Goal: Information Seeking & Learning: Find specific fact

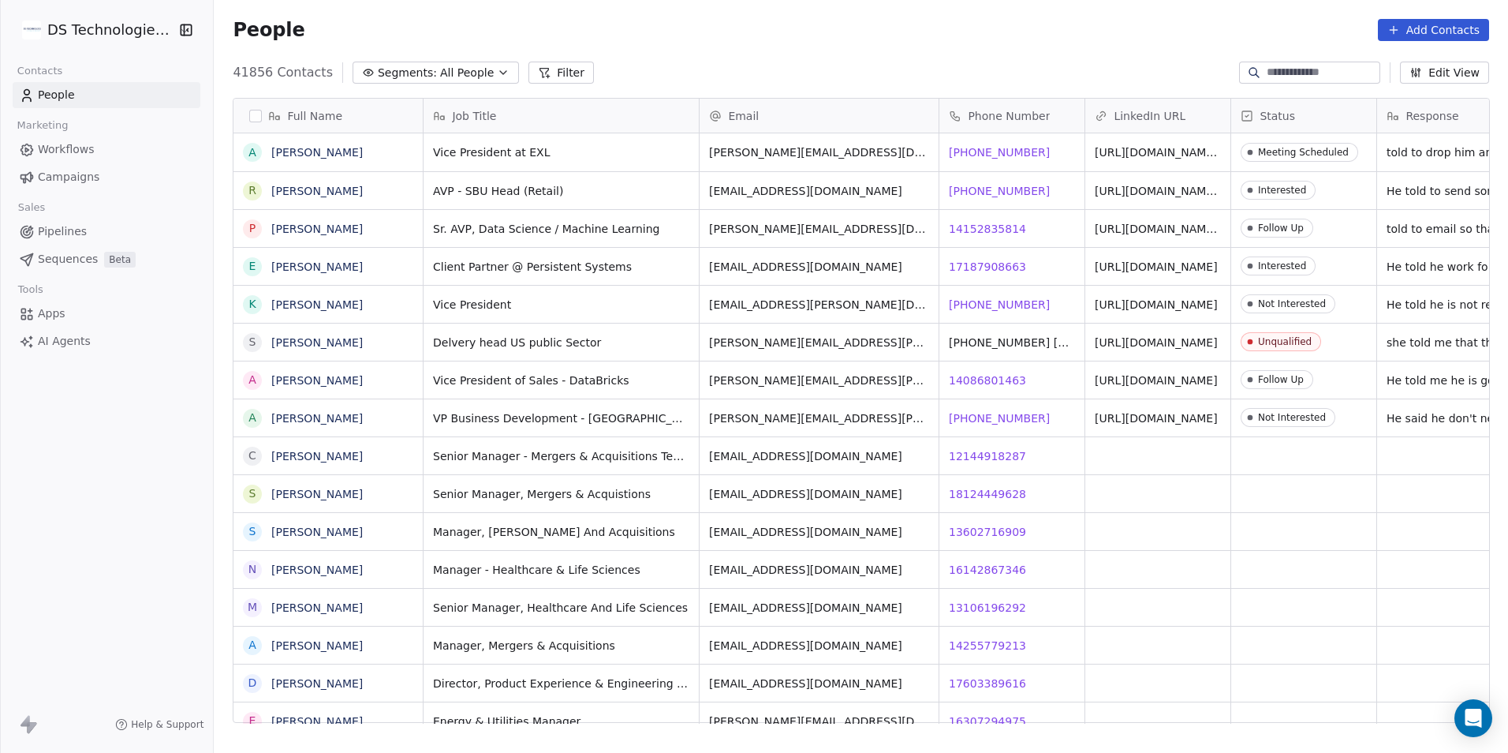
scroll to position [650, 1284]
click at [546, 70] on button "Filter" at bounding box center [561, 73] width 65 height 22
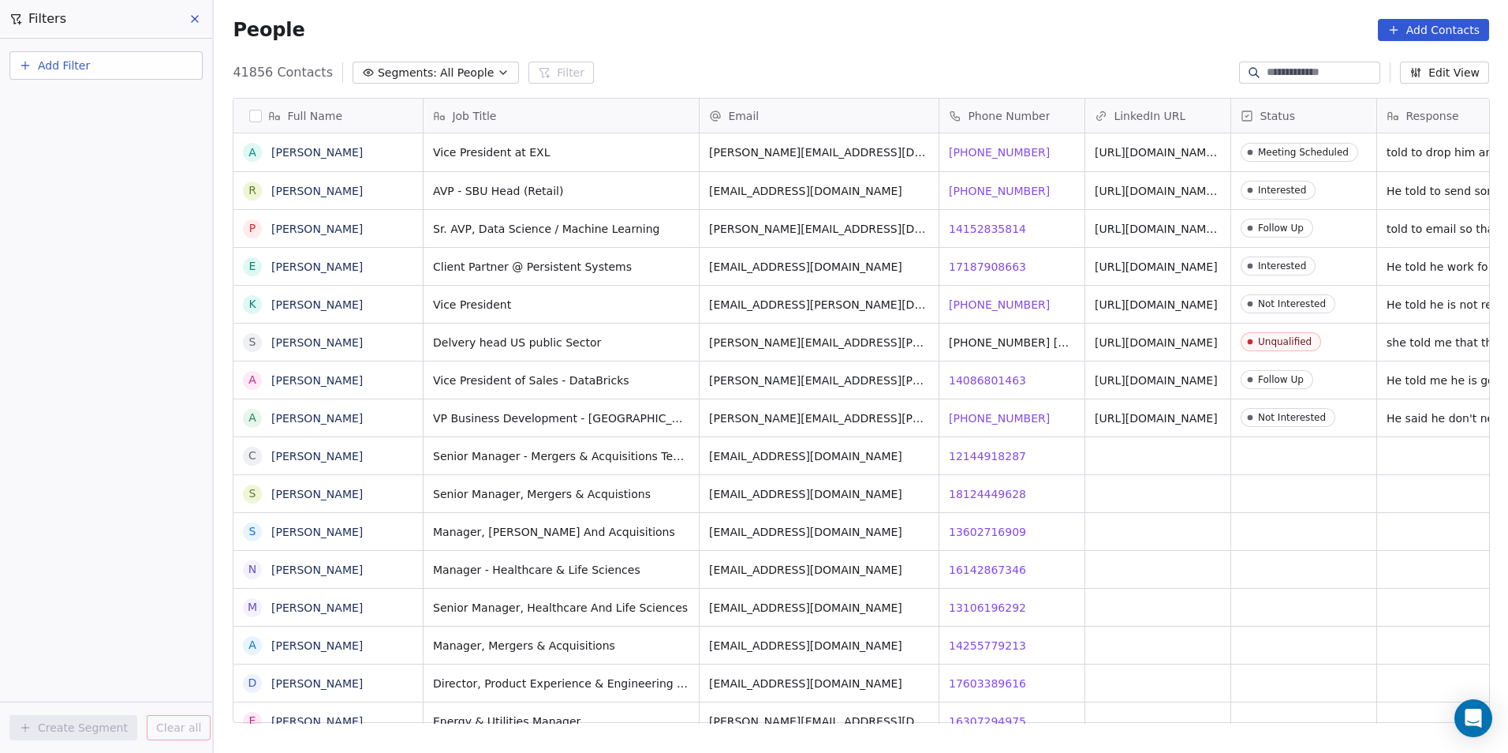
click at [128, 58] on button "Add Filter" at bounding box center [105, 65] width 193 height 28
click at [144, 107] on div "Contact properties" at bounding box center [106, 103] width 160 height 17
type input "****"
click at [128, 162] on div "Company" at bounding box center [106, 159] width 160 height 16
click at [108, 399] on div "Where property Company Is Add filter to this group Add another filter Create Se…" at bounding box center [106, 396] width 212 height 714
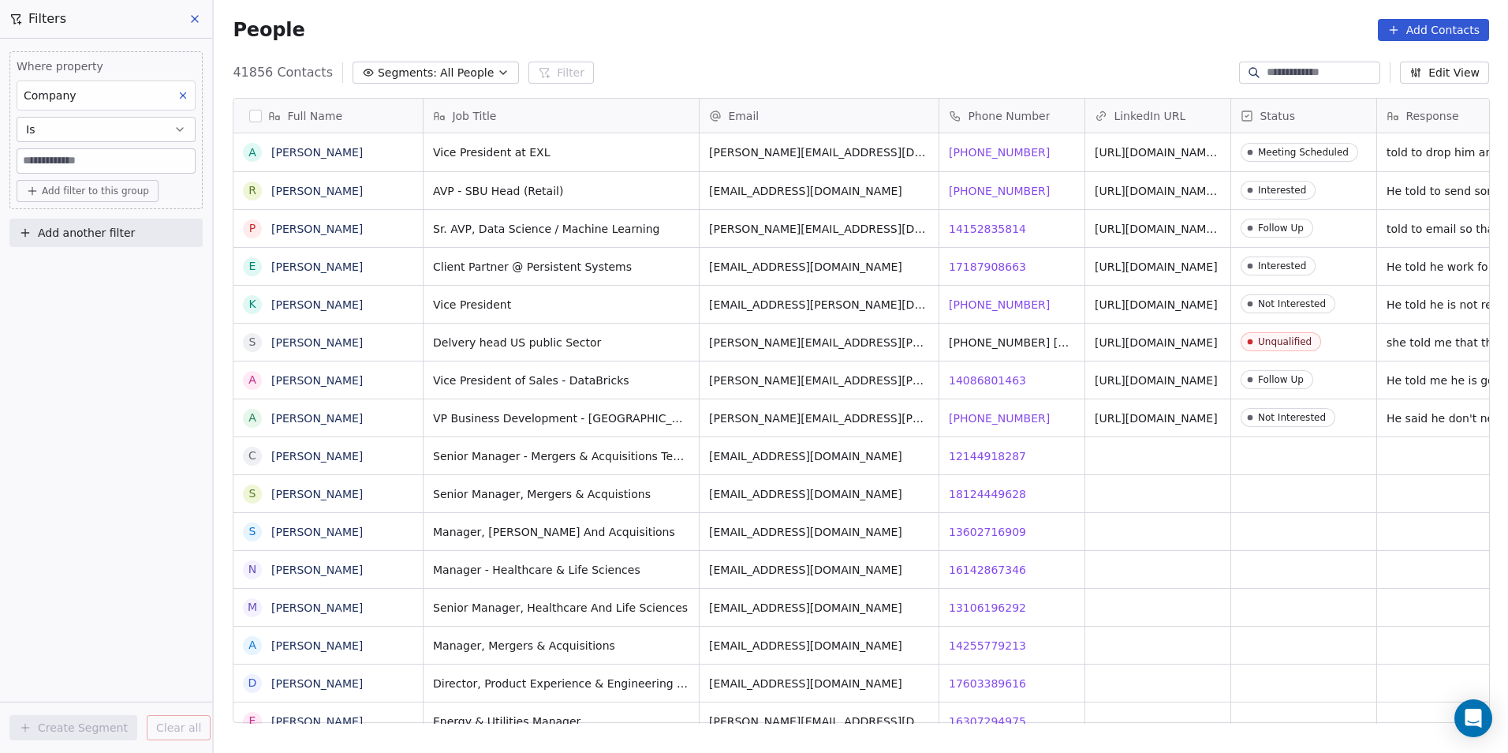
click at [110, 162] on input at bounding box center [106, 161] width 178 height 24
type input "***"
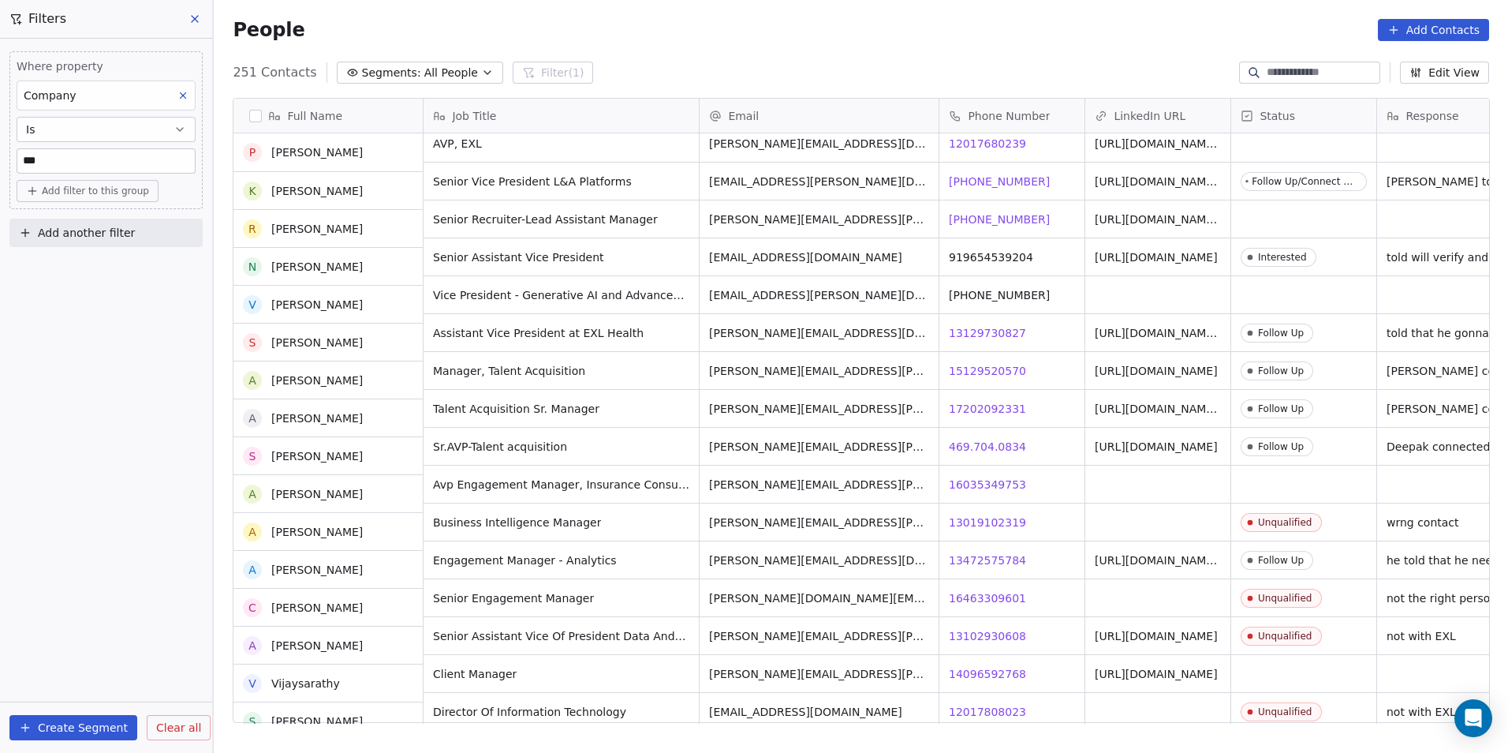
scroll to position [237, 0]
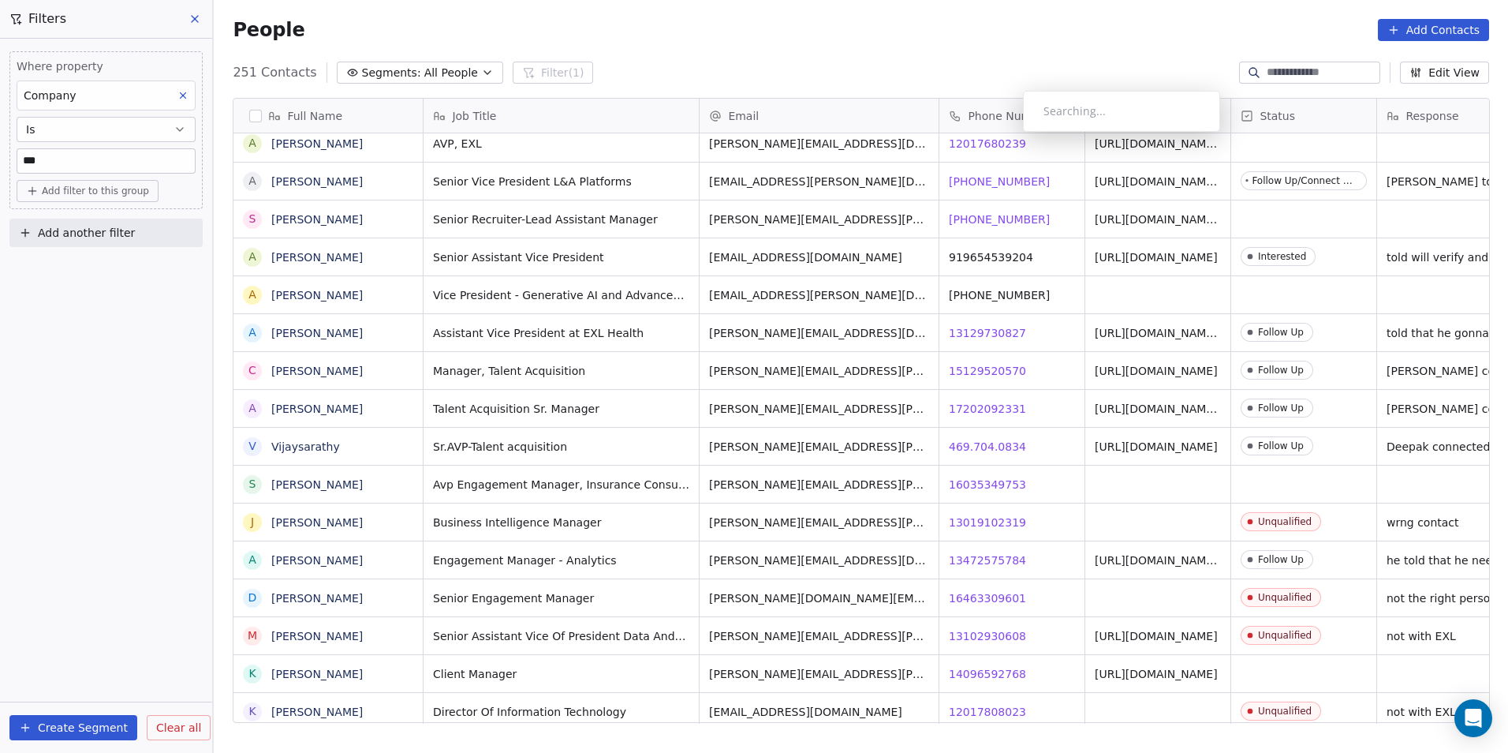
click at [77, 163] on input "***" at bounding box center [106, 161] width 178 height 24
click at [78, 163] on input "***" at bounding box center [106, 161] width 178 height 24
type input "*******"
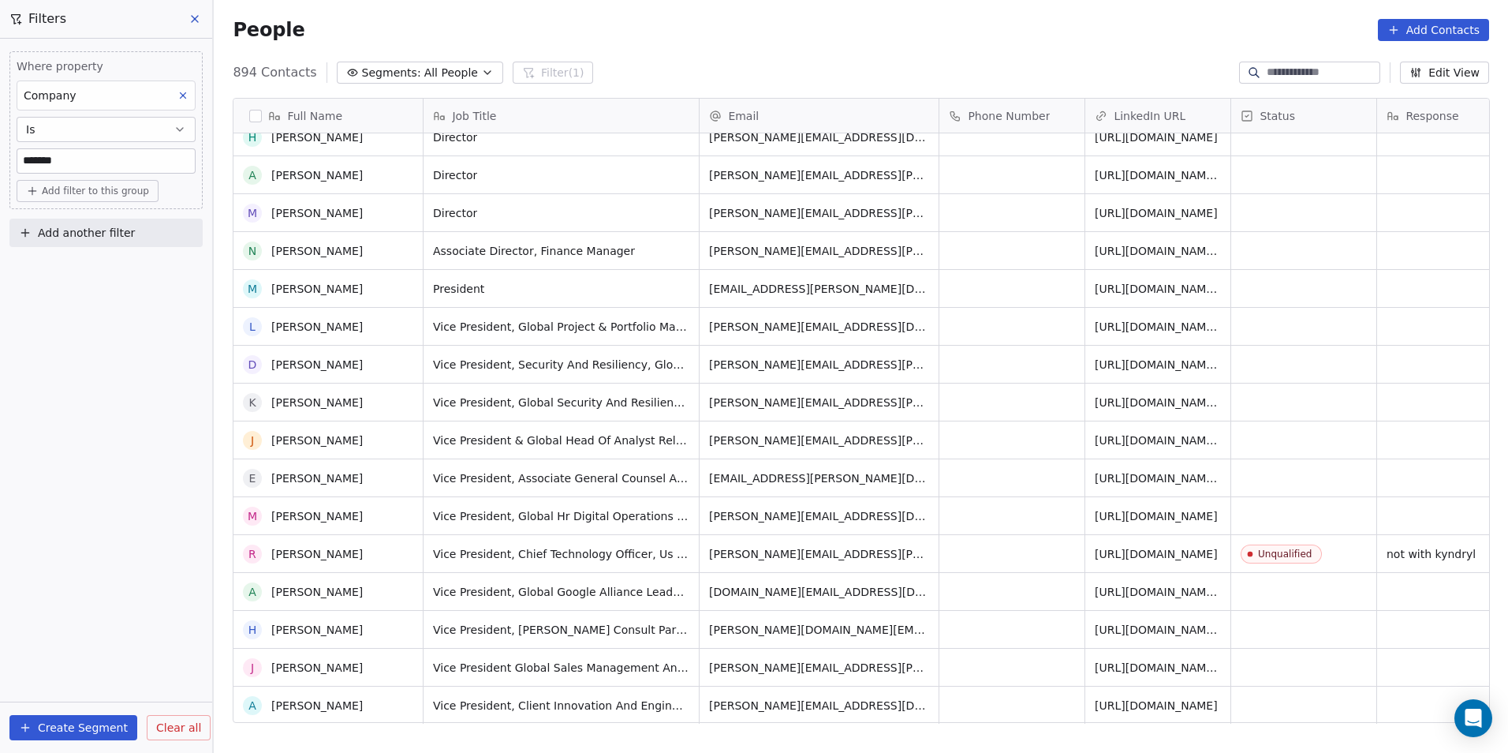
scroll to position [0, 0]
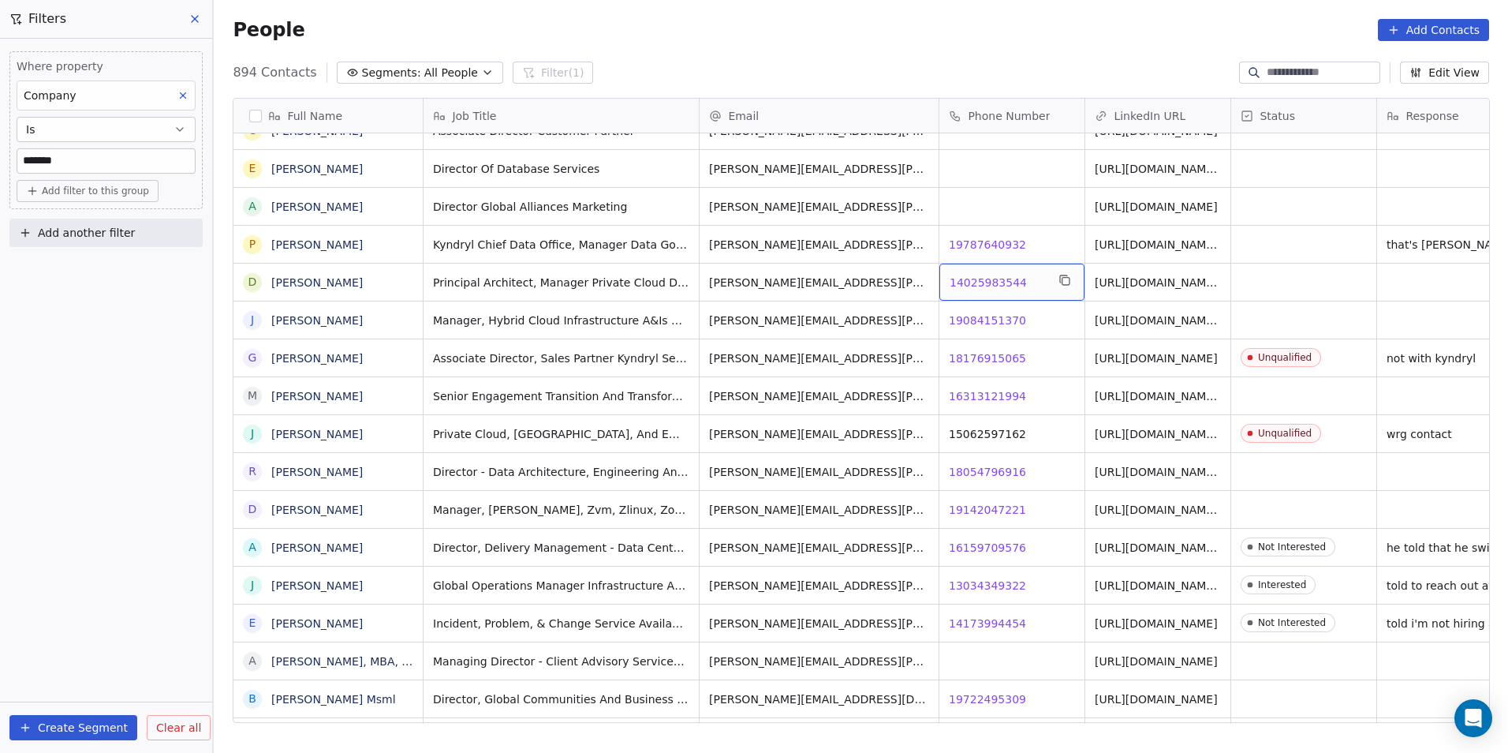
click at [973, 280] on span "14025983544" at bounding box center [988, 283] width 77 height 16
click at [993, 320] on div "Contact Not Found" at bounding box center [1079, 324] width 197 height 41
click at [966, 320] on span "19084151370" at bounding box center [988, 320] width 77 height 16
click at [1029, 356] on html "DS Technologies Inc Contacts People Marketing Workflows Campaigns Sales Pipelin…" at bounding box center [754, 376] width 1508 height 753
click at [980, 396] on span "16313121994" at bounding box center [988, 396] width 77 height 16
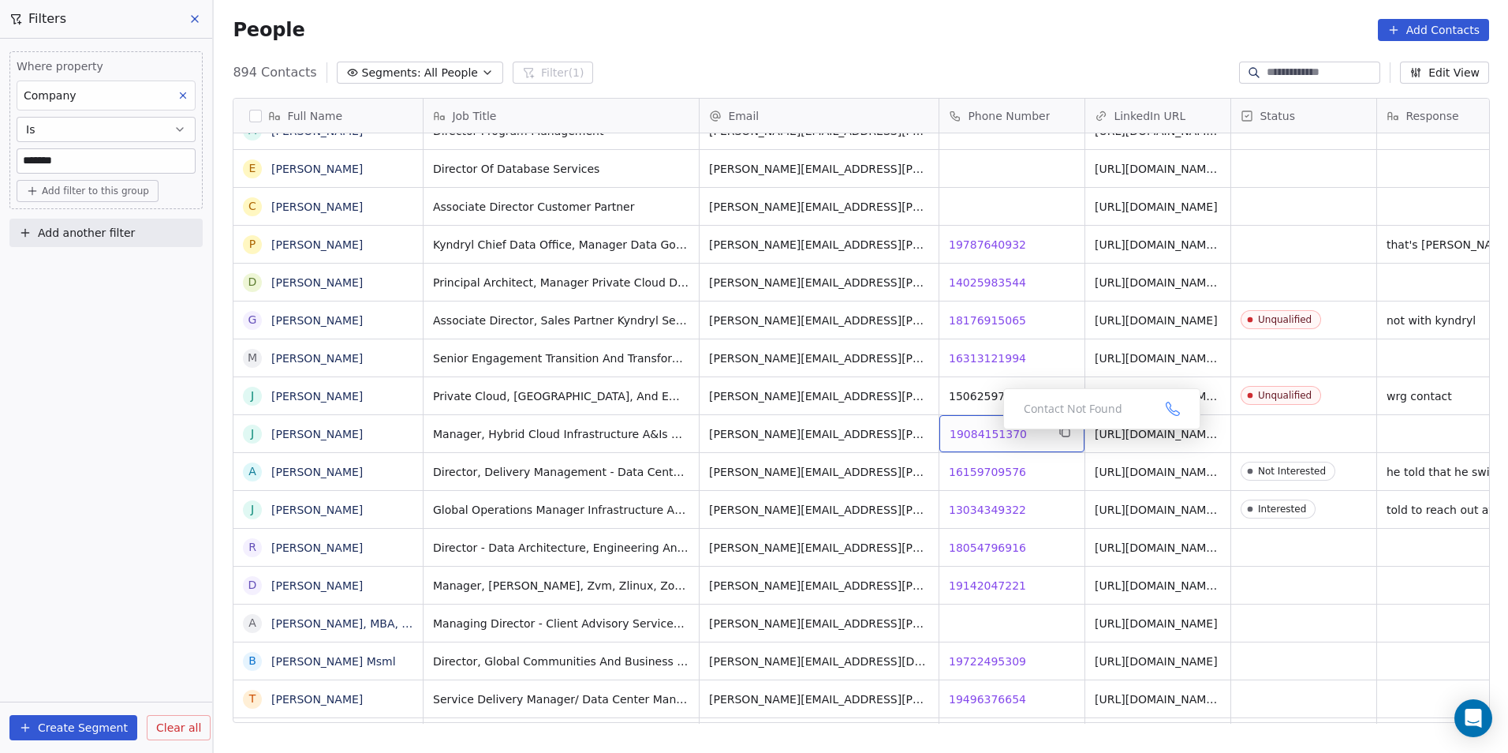
click at [989, 432] on span "19084151370" at bounding box center [988, 434] width 77 height 16
click at [994, 584] on span "19142047221" at bounding box center [988, 585] width 77 height 16
click at [1016, 660] on html "DS Technologies Inc Contacts People Marketing Workflows Campaigns Sales Pipelin…" at bounding box center [754, 376] width 1508 height 753
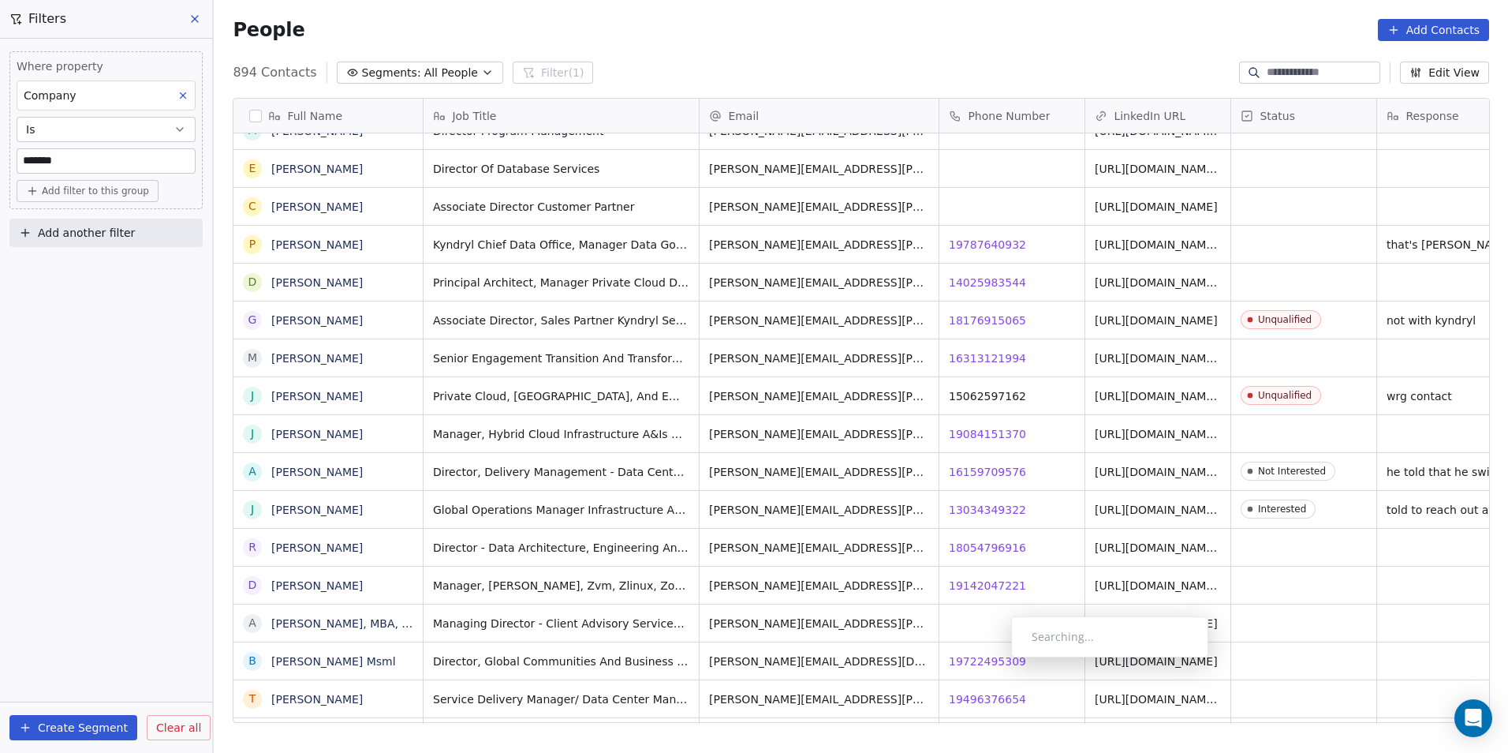
scroll to position [8128, 0]
click at [1001, 656] on span "19722495309" at bounding box center [988, 659] width 77 height 16
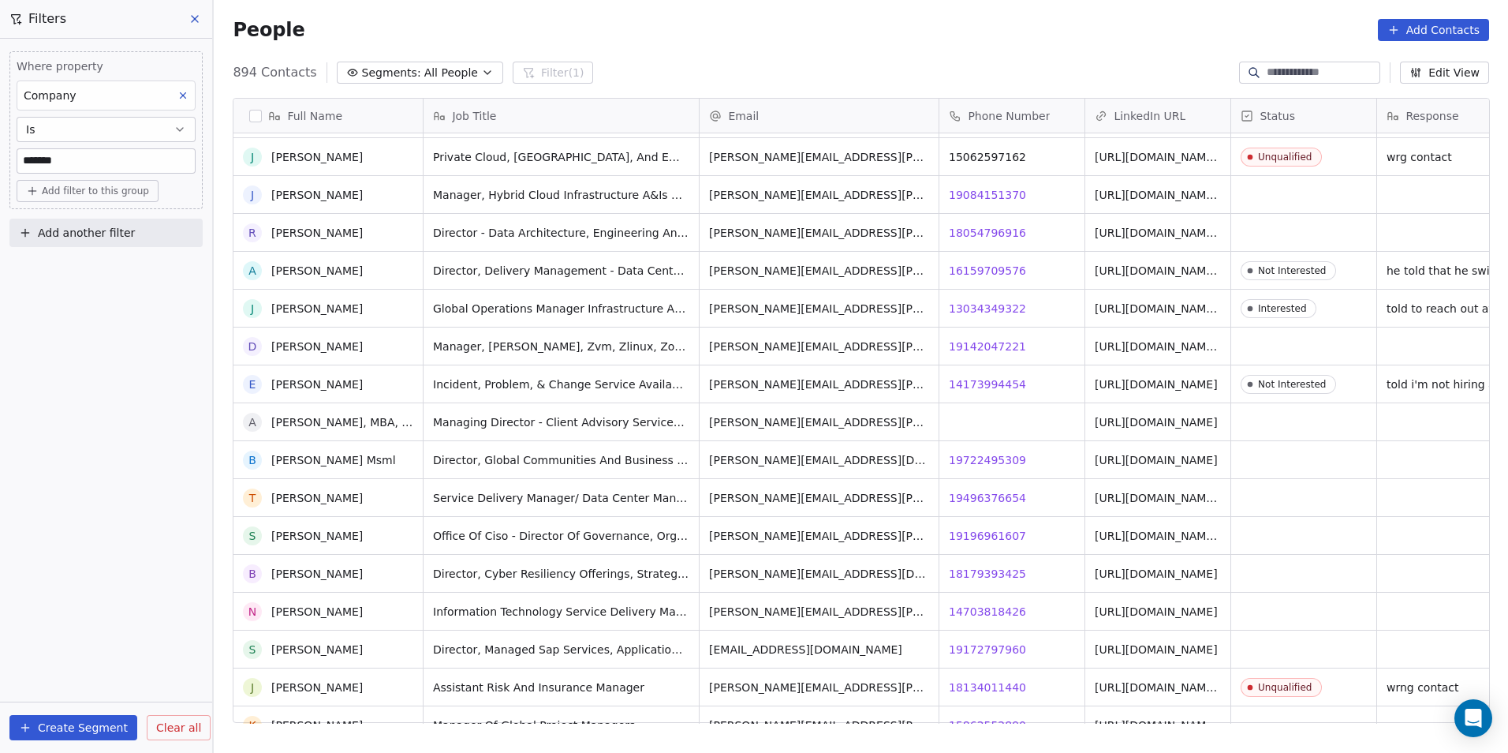
scroll to position [8365, 0]
click at [995, 494] on span "19496376654" at bounding box center [988, 498] width 77 height 16
click at [1055, 536] on html "DS Technologies Inc Contacts People Marketing Workflows Campaigns Sales Pipelin…" at bounding box center [754, 376] width 1508 height 753
click at [974, 529] on span "19196961607" at bounding box center [988, 536] width 77 height 16
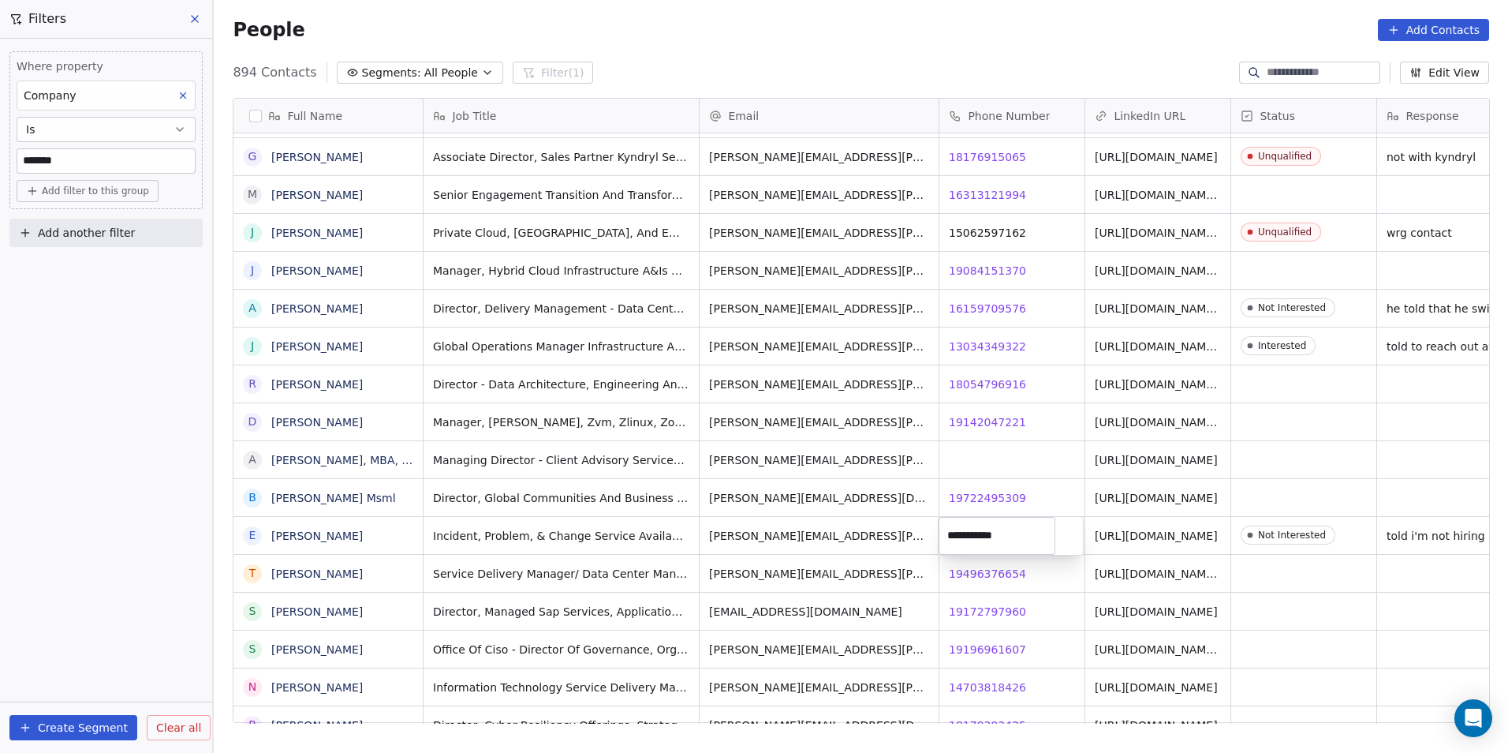
click at [979, 571] on html "DS Technologies Inc Contacts People Marketing Workflows Campaigns Sales Pipelin…" at bounding box center [754, 376] width 1508 height 753
click at [981, 567] on span "19496376654" at bounding box center [988, 574] width 77 height 16
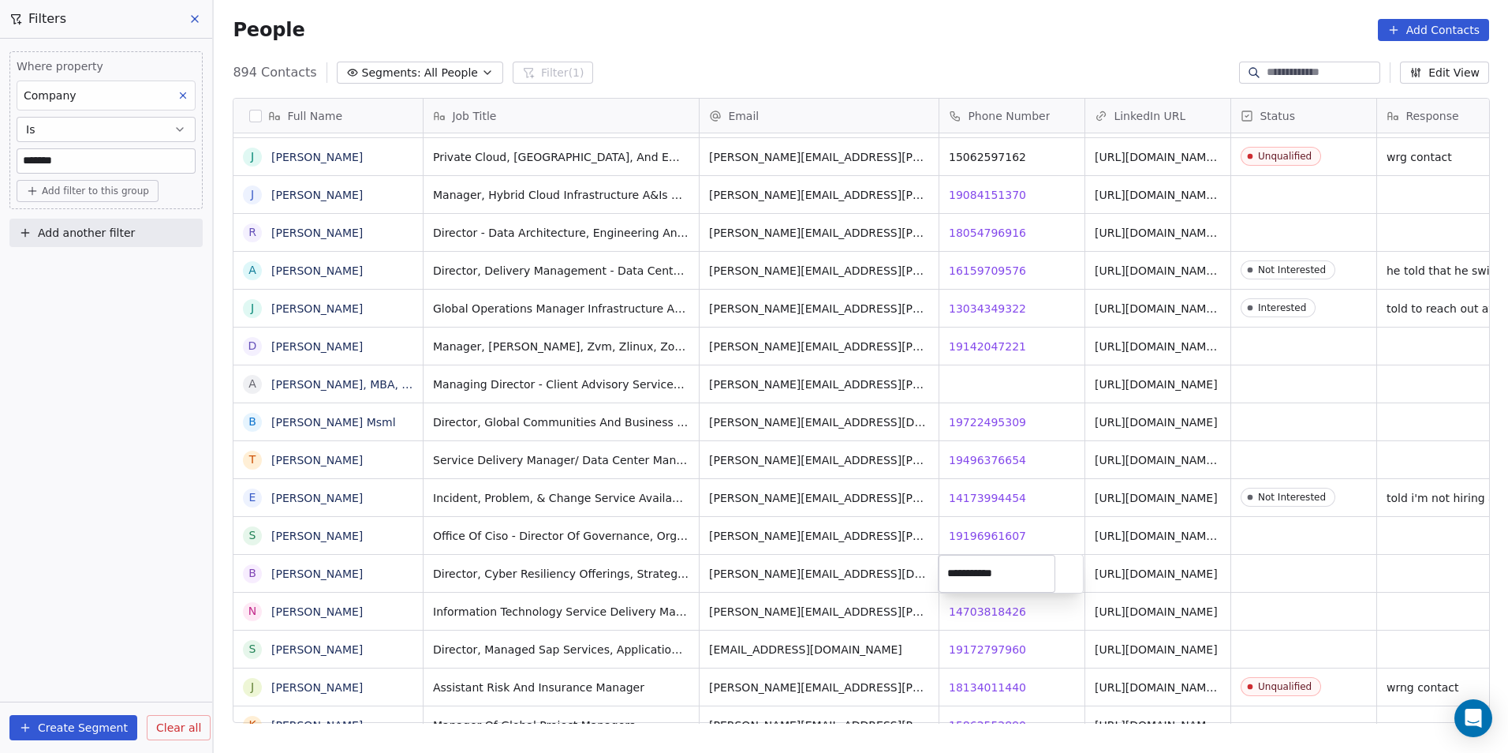
click at [1014, 631] on html "DS Technologies Inc Contacts People Marketing Workflows Campaigns Sales Pipelin…" at bounding box center [754, 376] width 1508 height 753
click at [993, 611] on span "14703818426" at bounding box center [988, 612] width 77 height 16
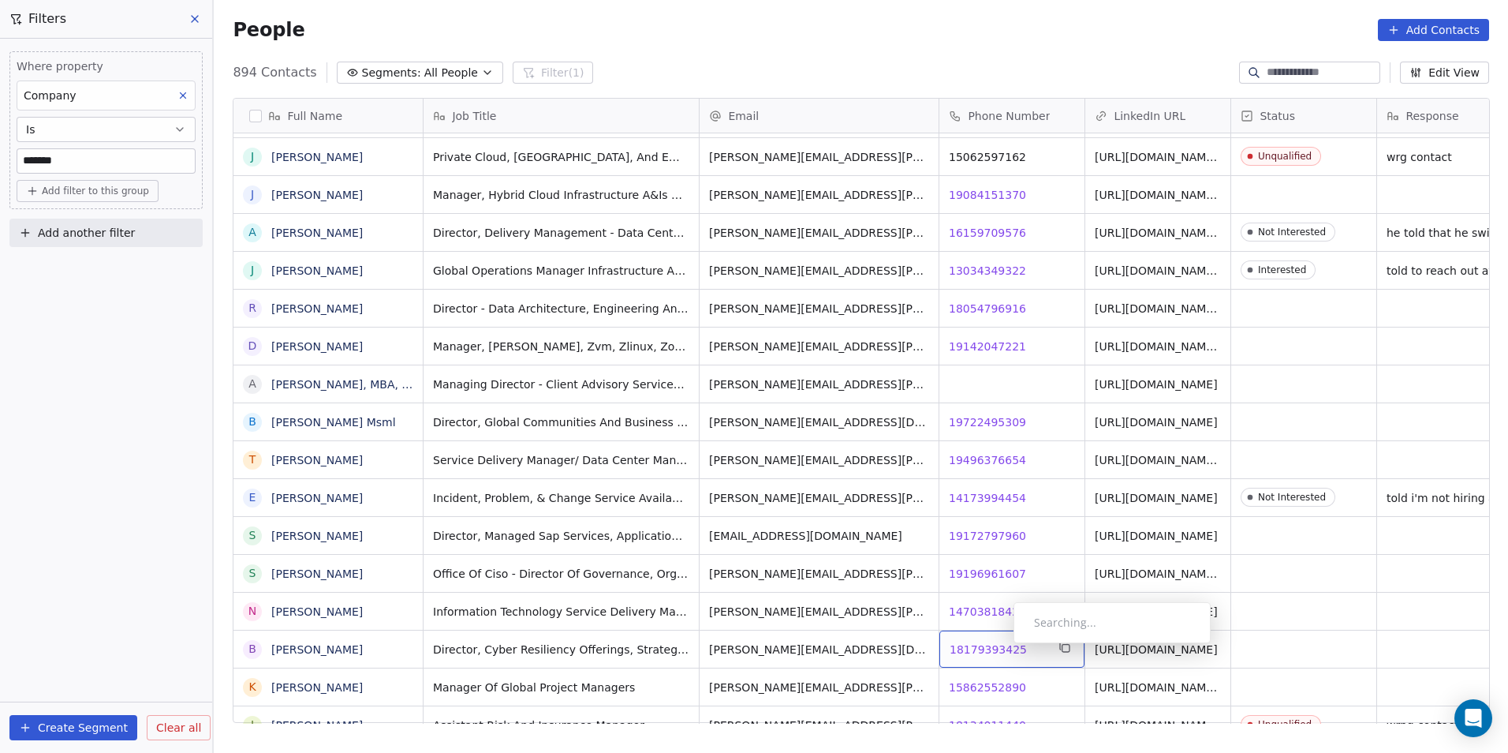
click at [1001, 647] on span "18179393425" at bounding box center [988, 649] width 77 height 16
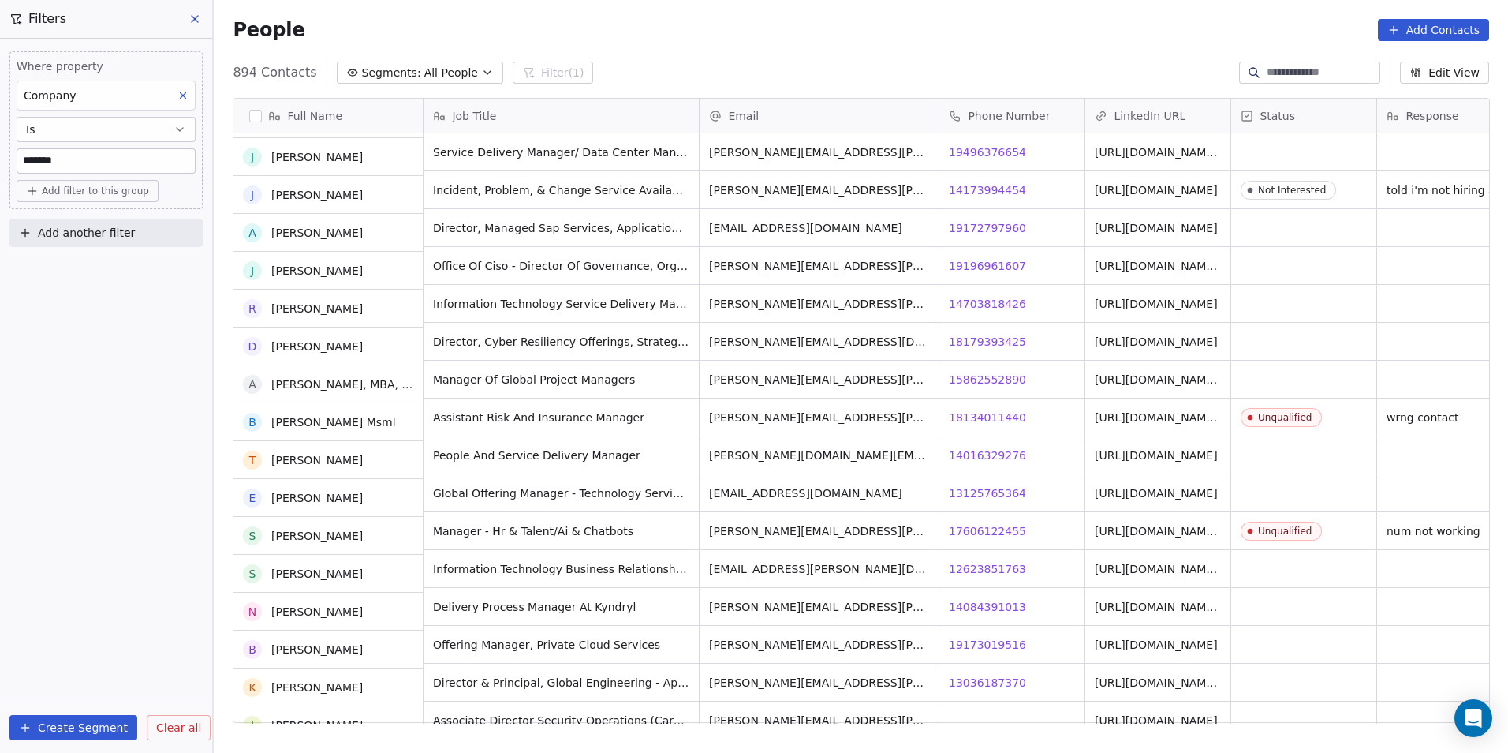
scroll to position [8681, 0]
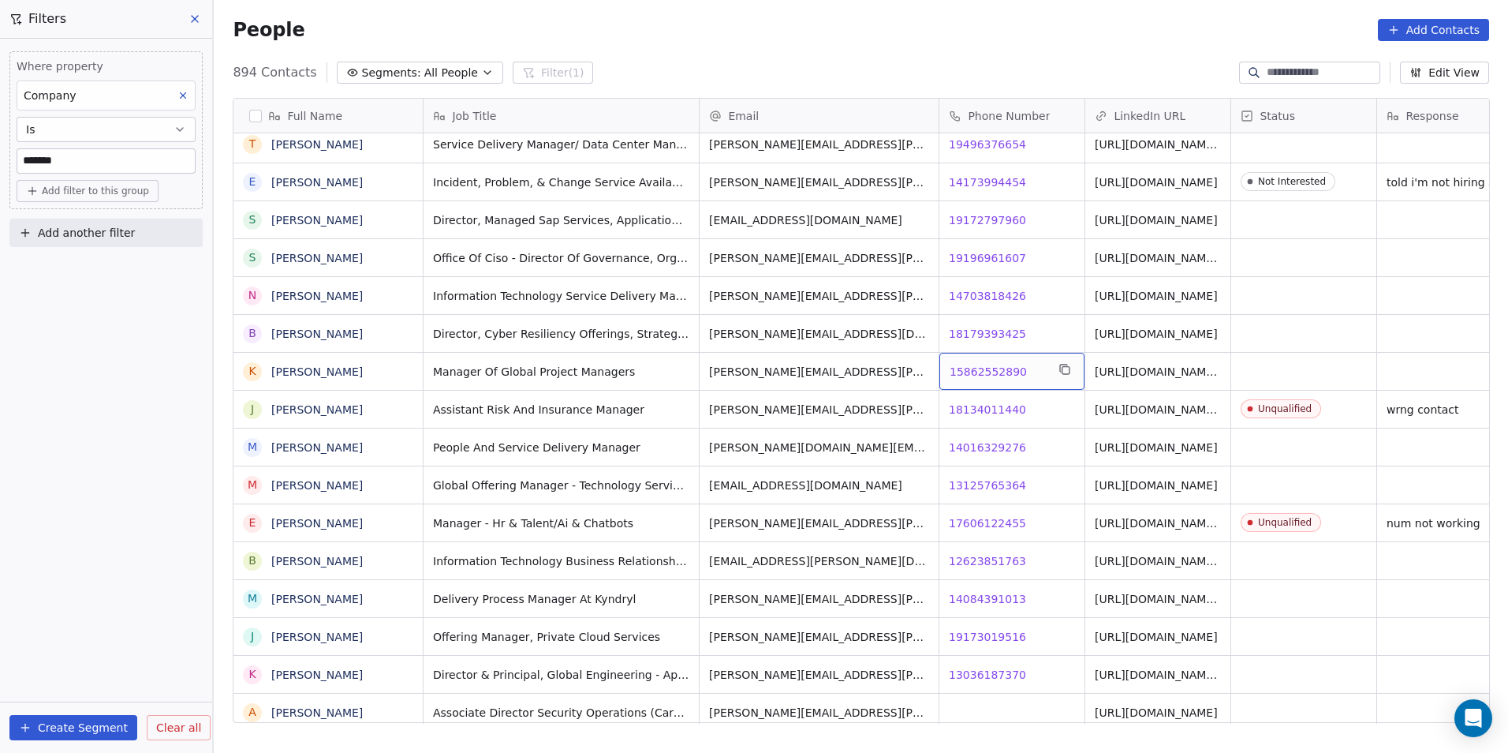
click at [996, 368] on span "15862552890" at bounding box center [988, 372] width 77 height 16
click at [1056, 414] on html "DS Technologies Inc Contacts People Marketing Workflows Campaigns Sales Pipelin…" at bounding box center [754, 376] width 1508 height 753
click at [1295, 371] on div "grid" at bounding box center [1304, 371] width 145 height 37
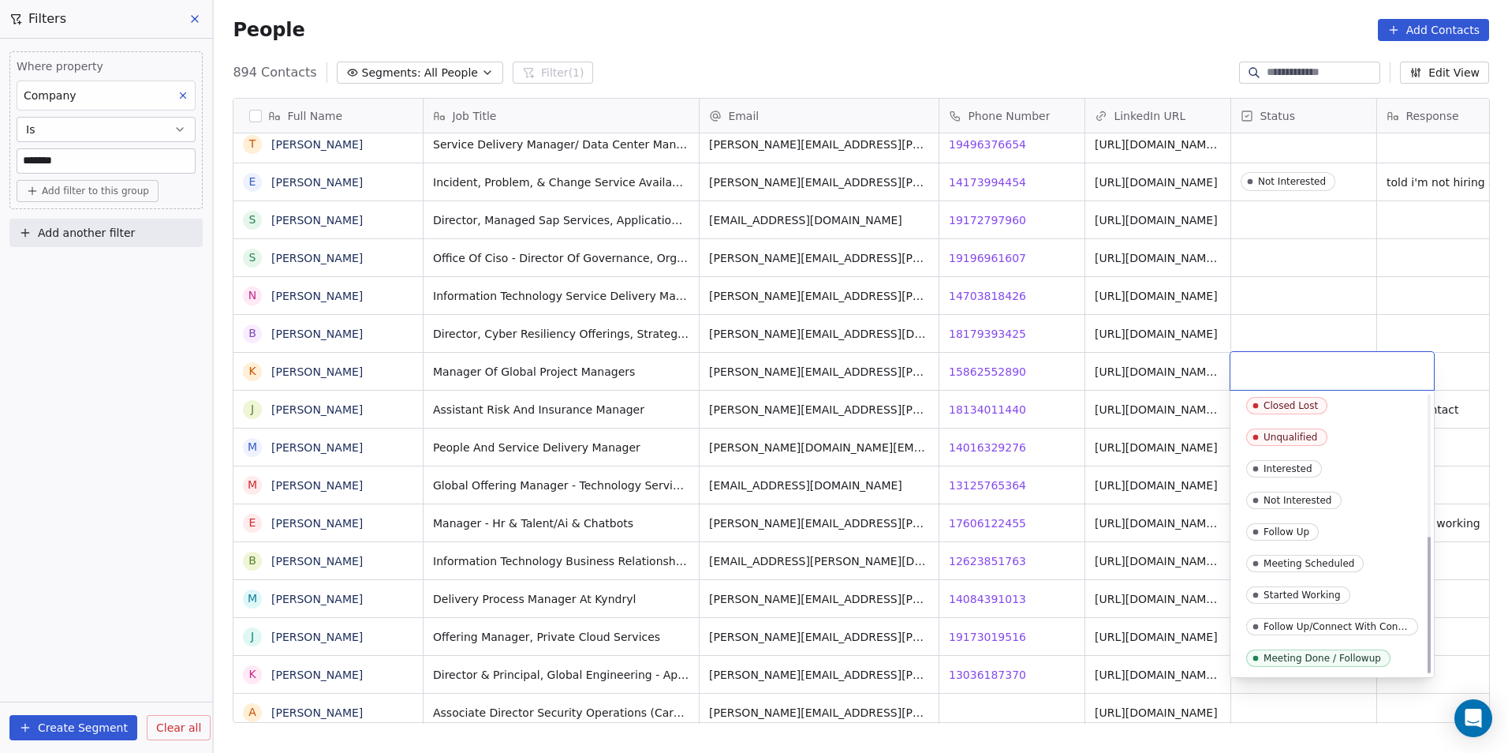
scroll to position [209, 0]
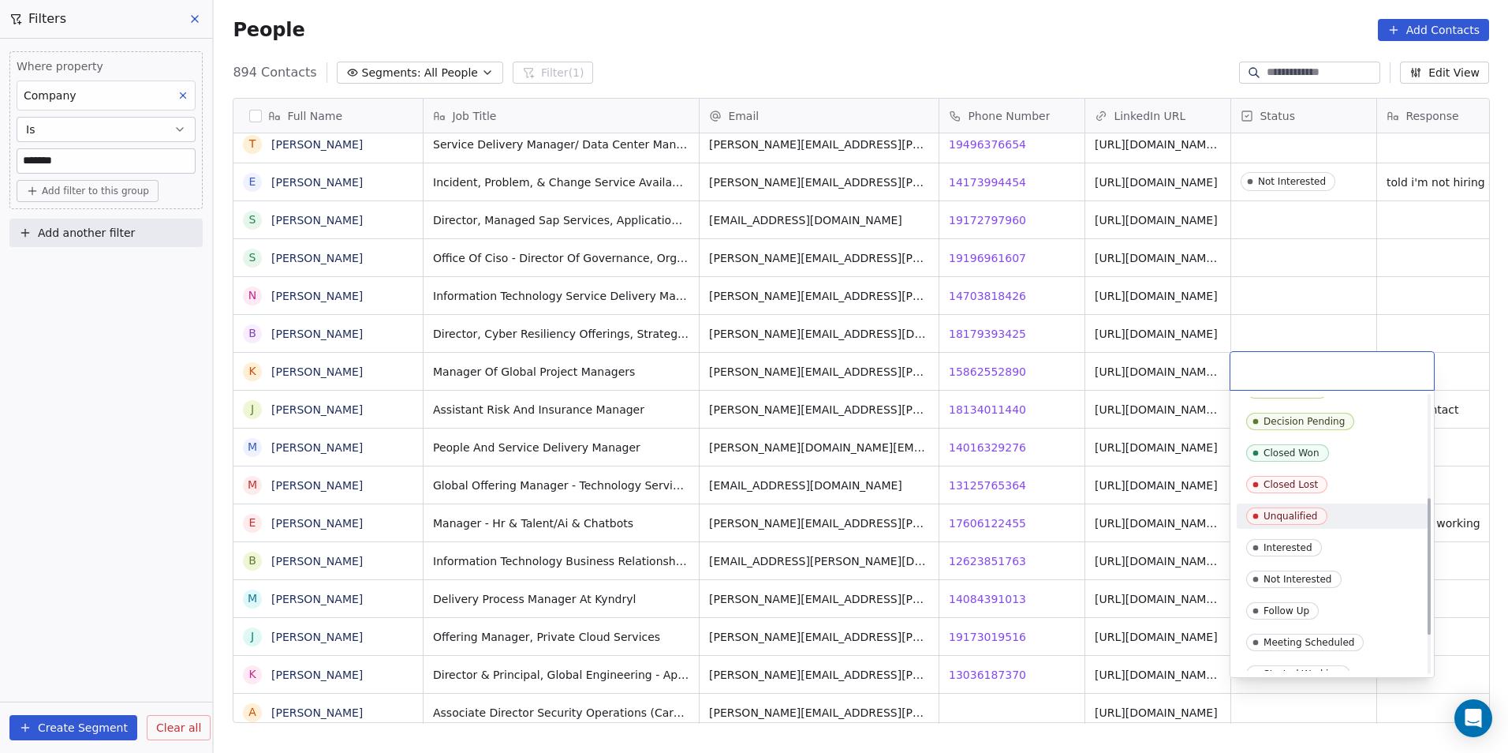
click at [1308, 512] on div "Unqualified" at bounding box center [1291, 515] width 54 height 11
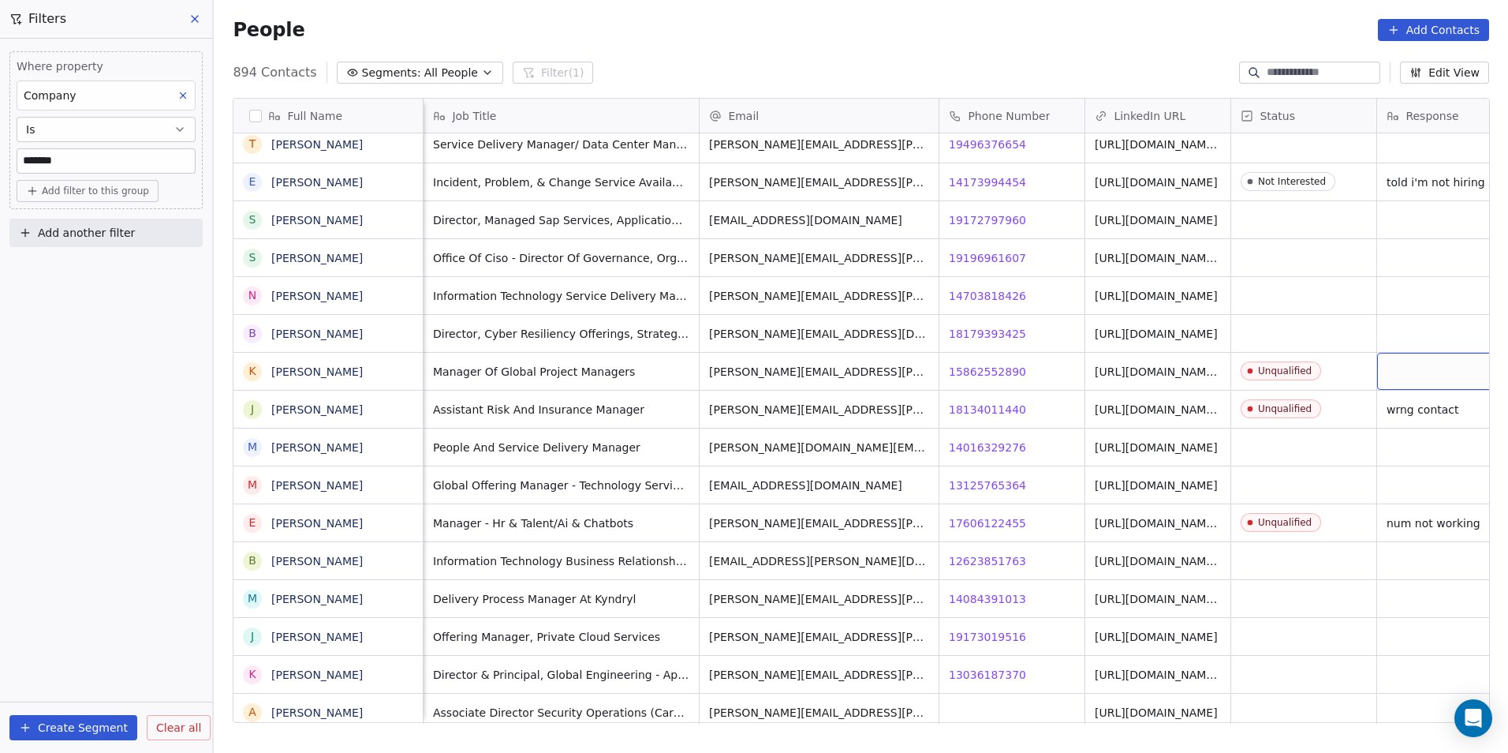
scroll to position [0, 46]
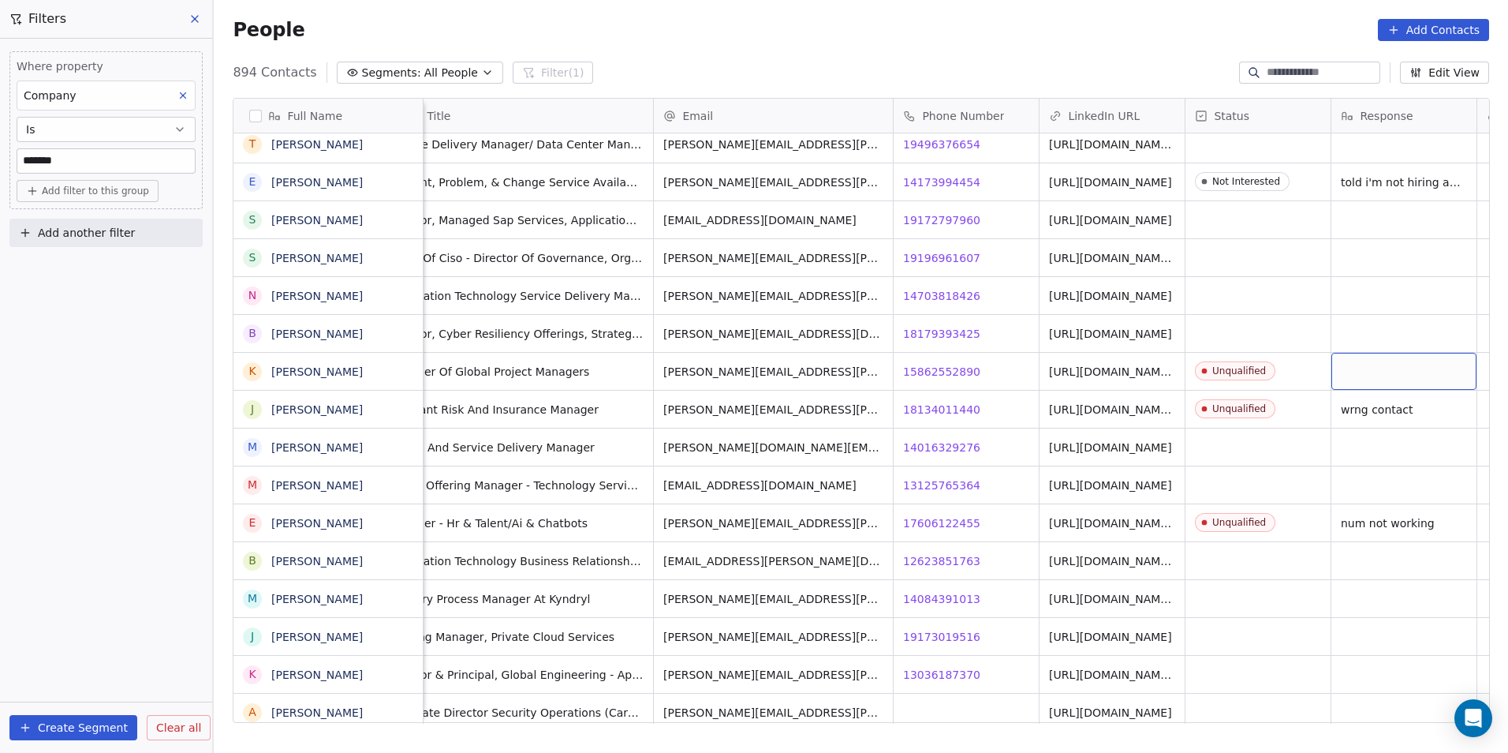
click at [1419, 377] on div "grid" at bounding box center [1404, 371] width 145 height 37
click at [1414, 416] on html "DS Technologies Inc Contacts People Marketing Workflows Campaigns Sales Pipelin…" at bounding box center [754, 376] width 1508 height 753
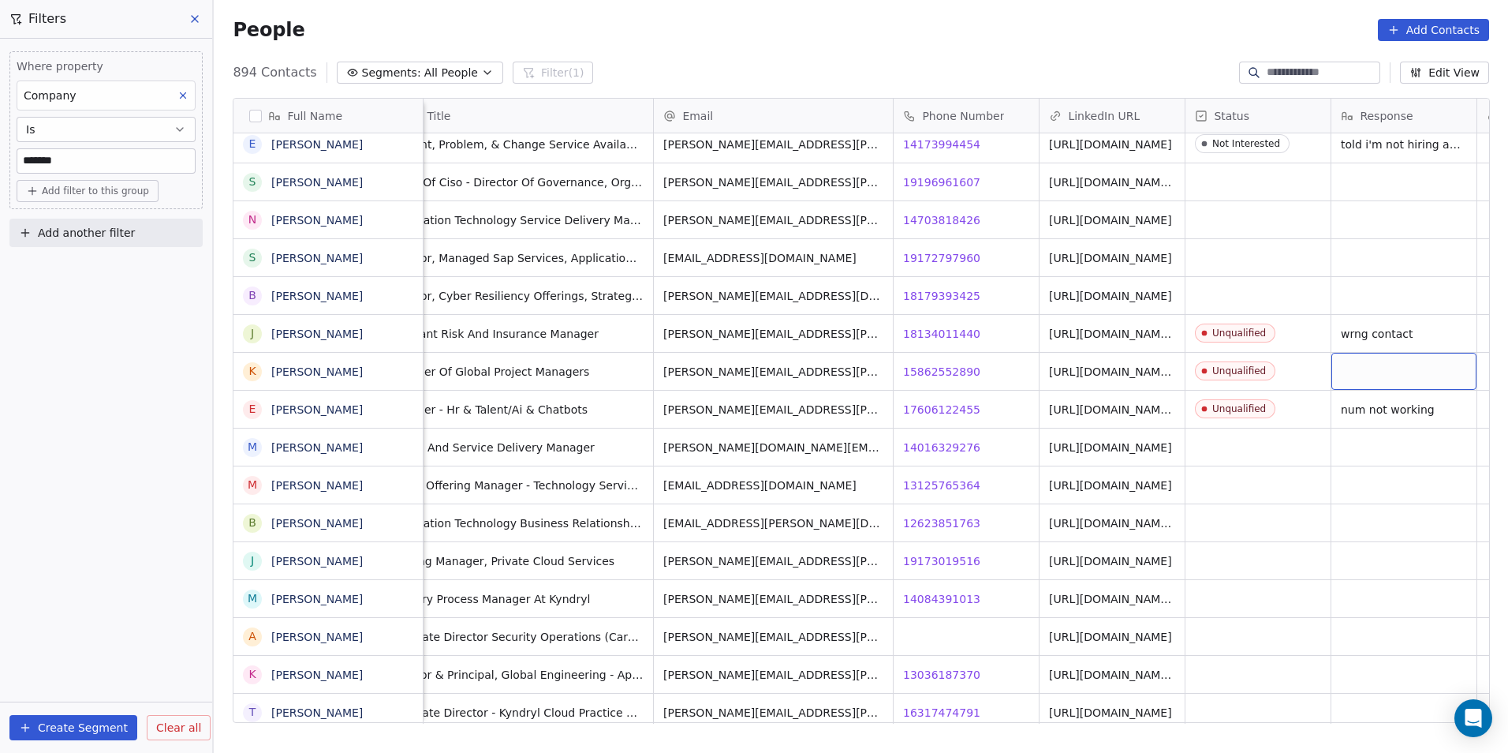
click at [1415, 382] on div "grid" at bounding box center [1404, 371] width 145 height 37
type textarea "**********"
click at [1412, 431] on html "DS Technologies Inc Contacts People Marketing Workflows Campaigns Sales Pipelin…" at bounding box center [754, 376] width 1508 height 753
click at [936, 447] on span "14016329276" at bounding box center [942, 447] width 77 height 16
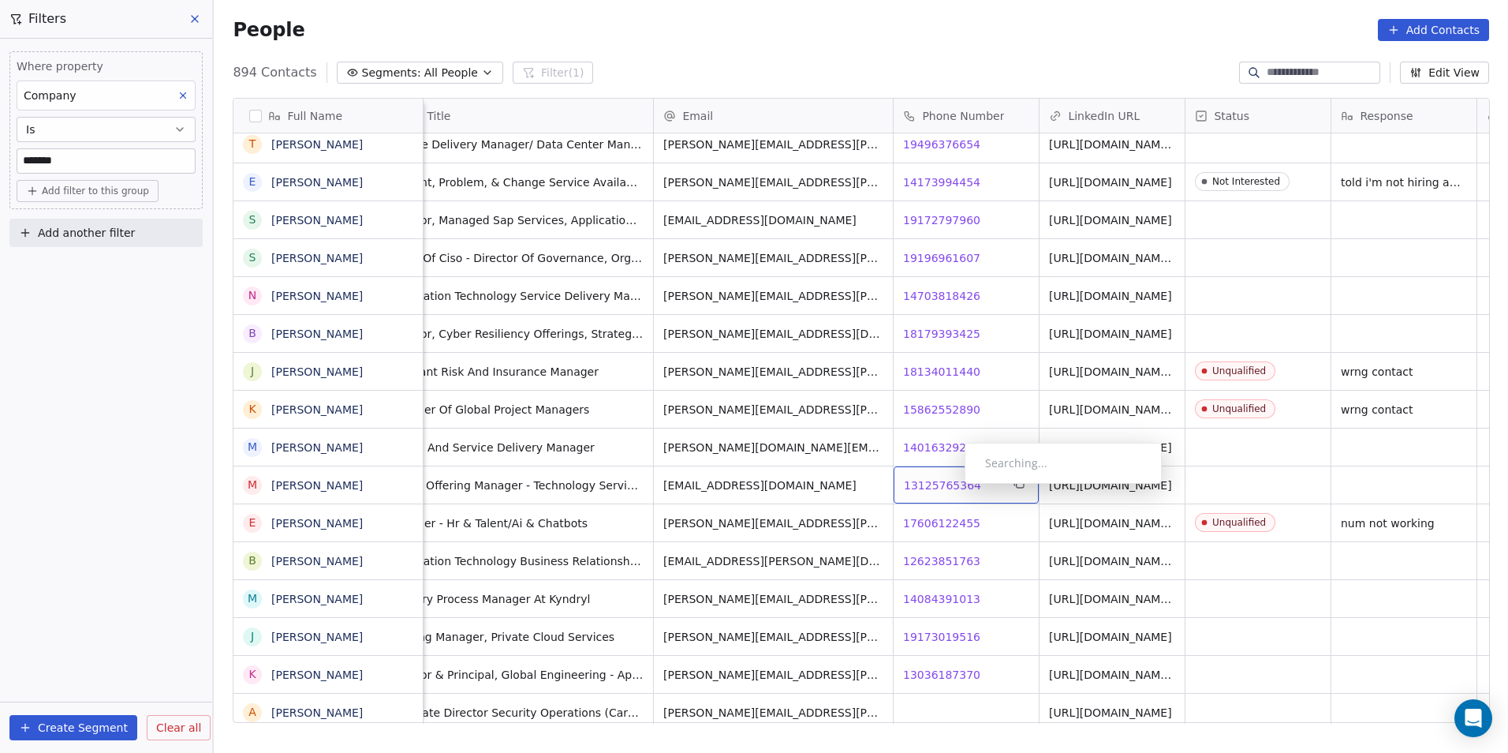
click at [952, 488] on span "13125765364" at bounding box center [942, 485] width 77 height 16
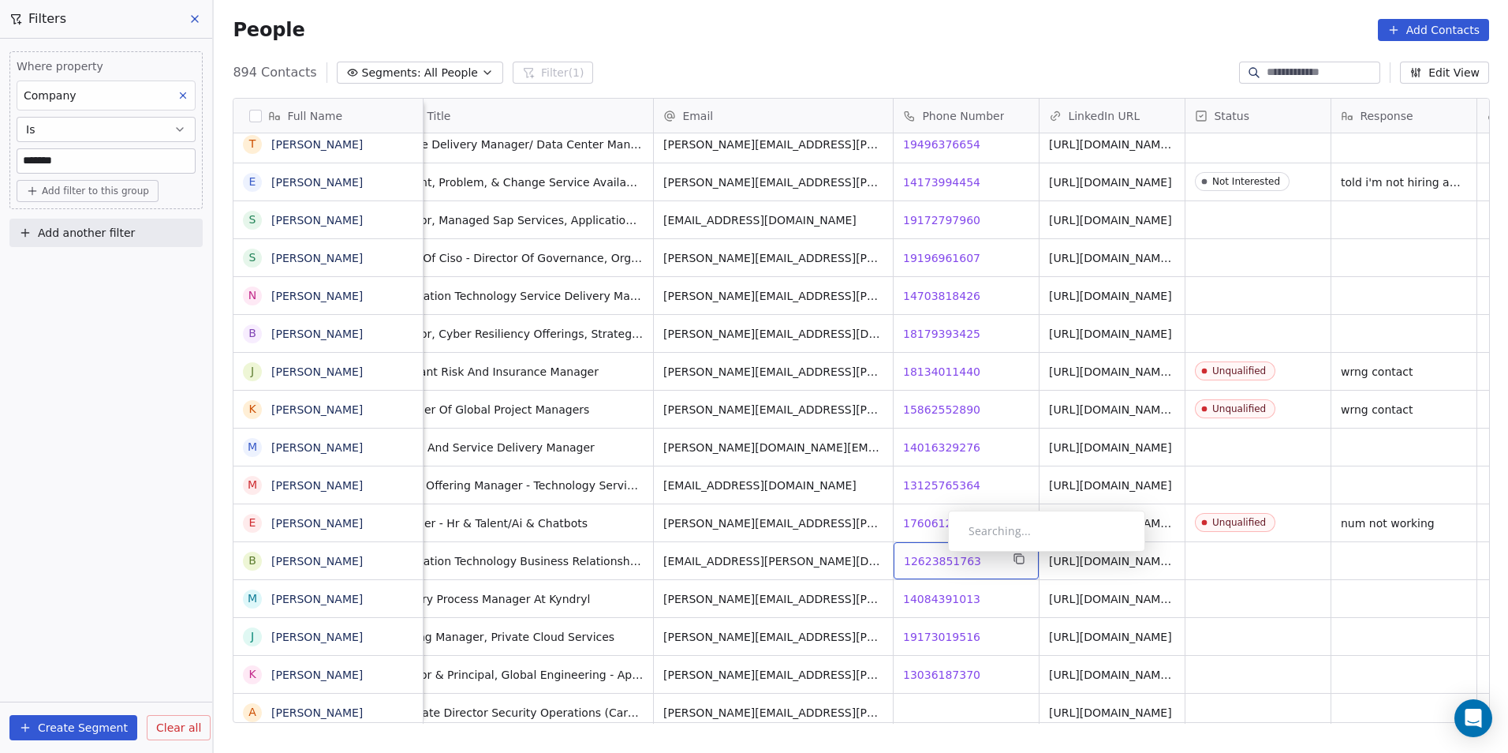
click at [936, 555] on span "12623851763" at bounding box center [942, 561] width 77 height 16
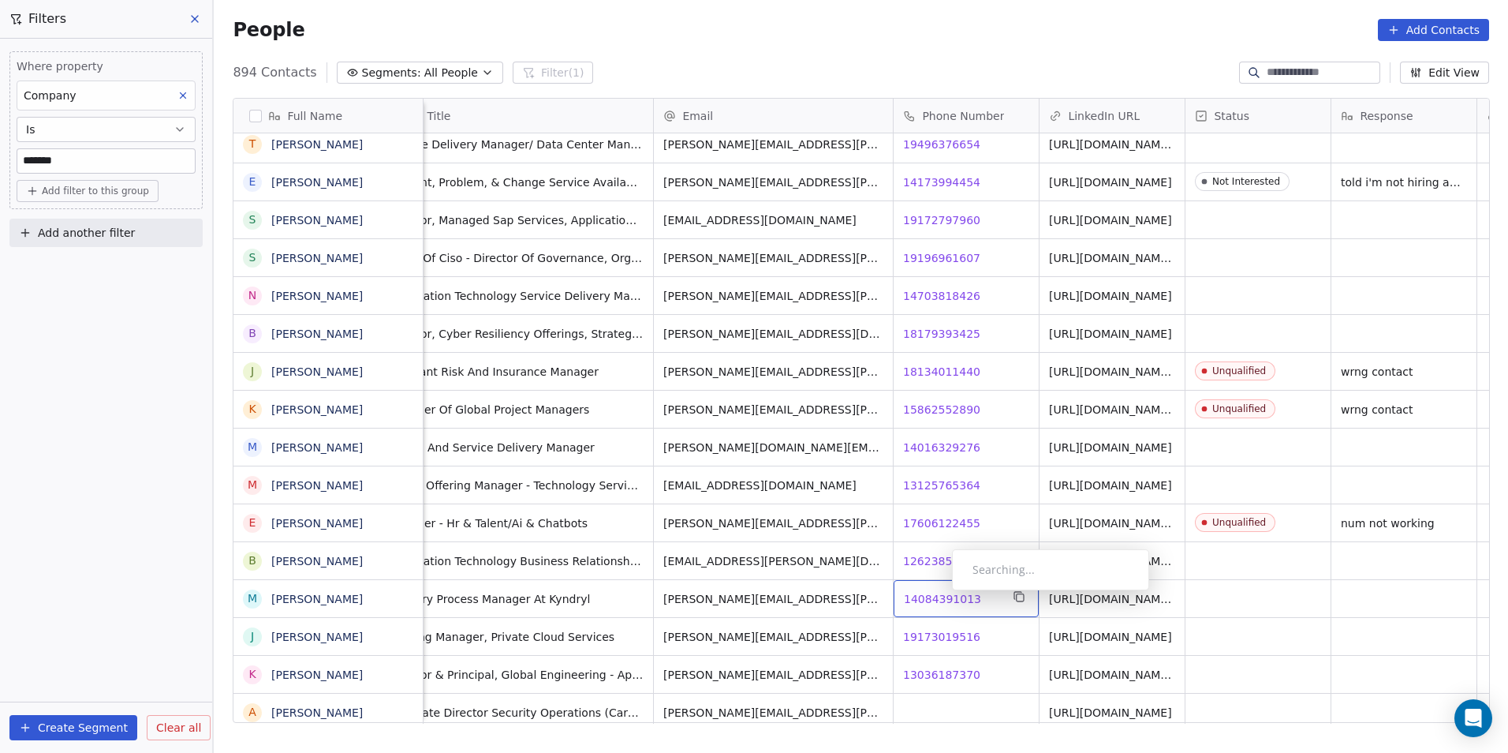
click at [940, 594] on span "14084391013" at bounding box center [942, 599] width 77 height 16
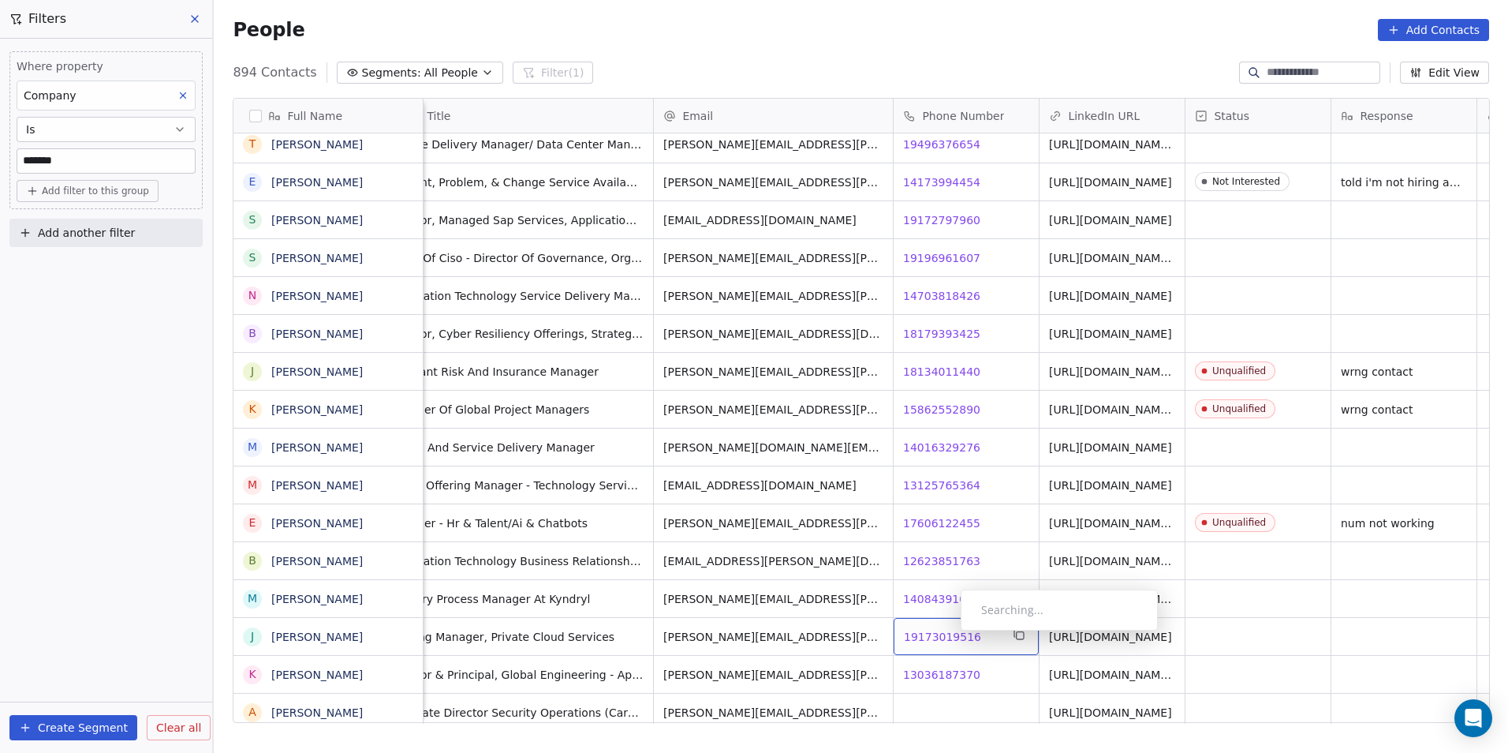
click at [948, 634] on span "19173019516" at bounding box center [942, 637] width 77 height 16
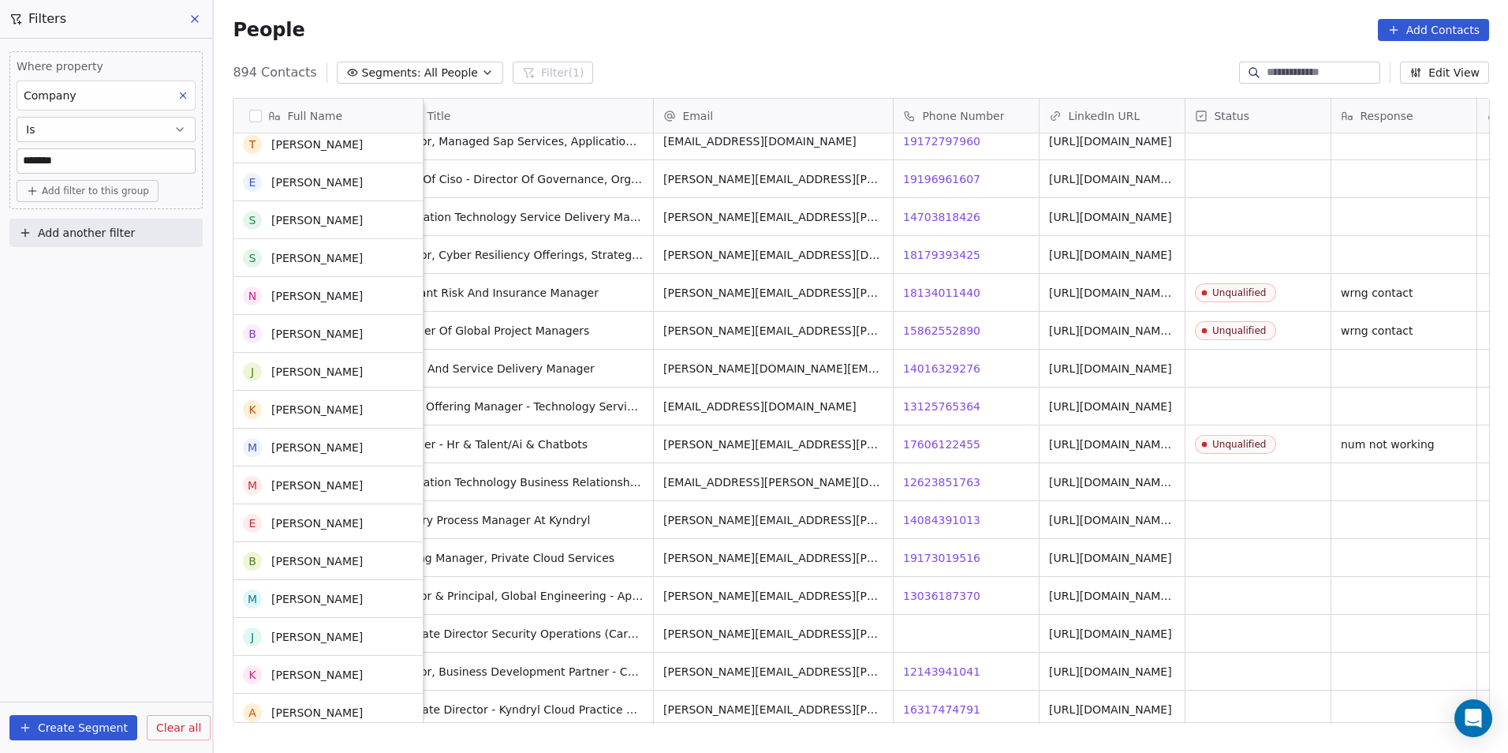
scroll to position [8760, 0]
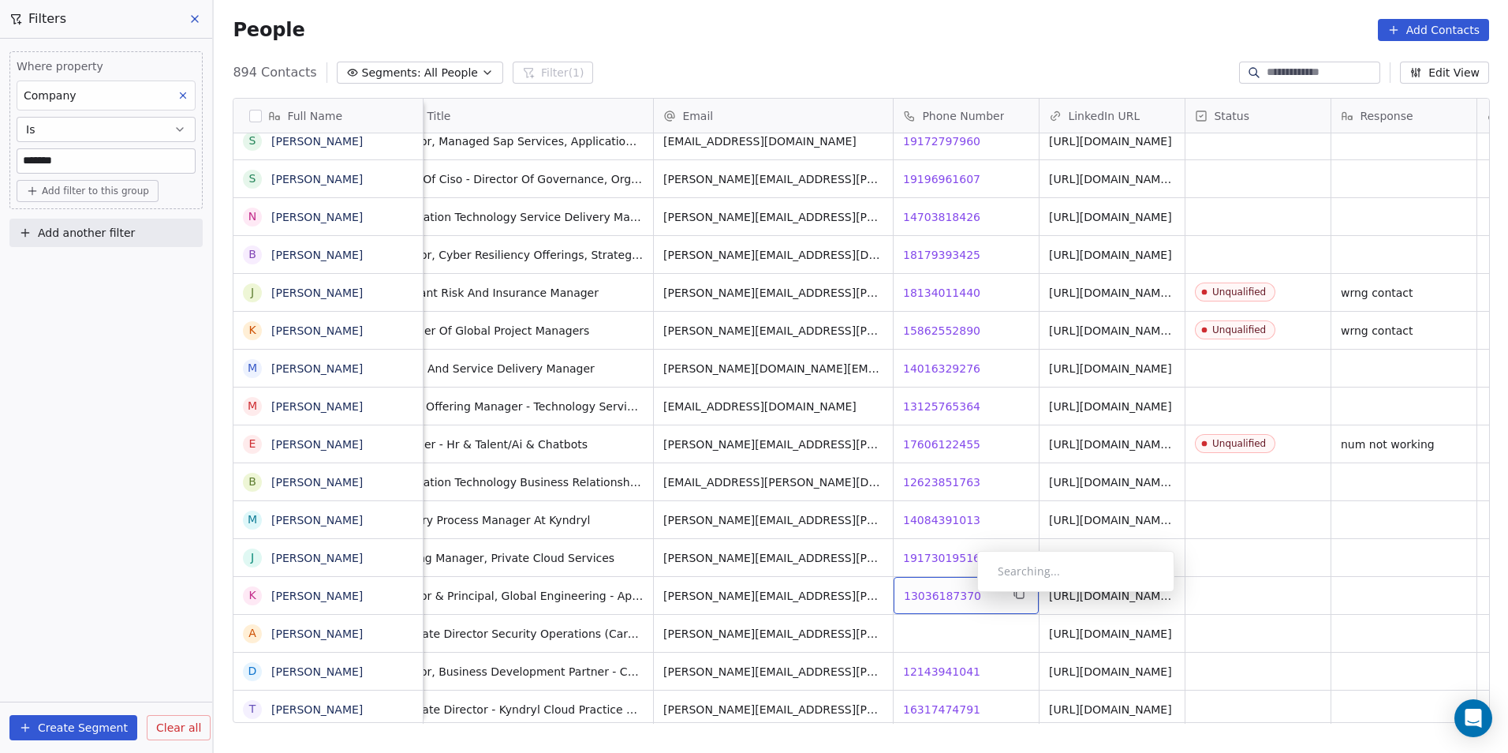
click at [965, 596] on span "13036187370" at bounding box center [942, 596] width 77 height 16
click at [982, 630] on html "DS Technologies Inc Contacts People Marketing Workflows Campaigns Sales Pipelin…" at bounding box center [754, 376] width 1508 height 753
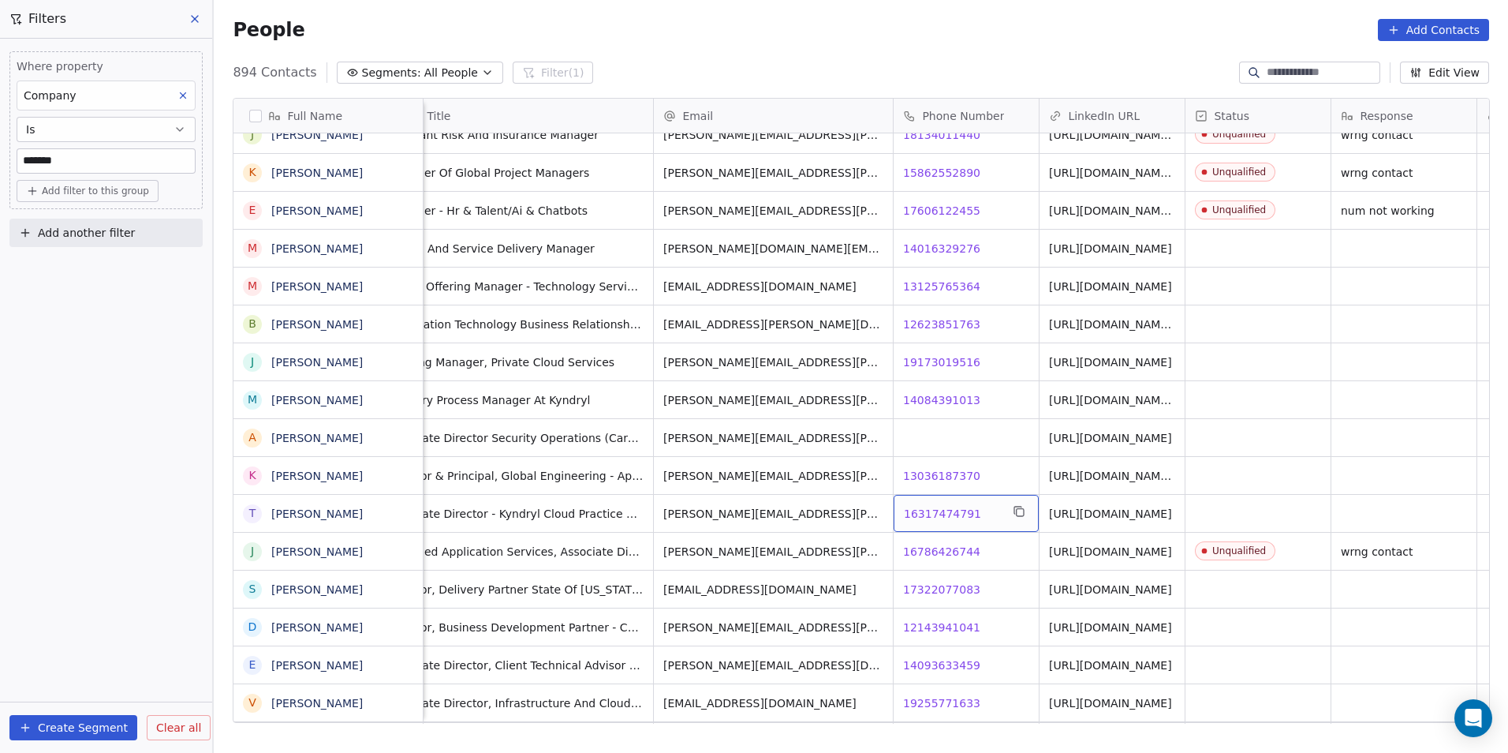
click at [946, 513] on span "16317474791" at bounding box center [942, 514] width 77 height 16
click at [933, 474] on span "13036187370" at bounding box center [942, 476] width 77 height 16
click at [932, 589] on span "17322077083" at bounding box center [942, 589] width 77 height 16
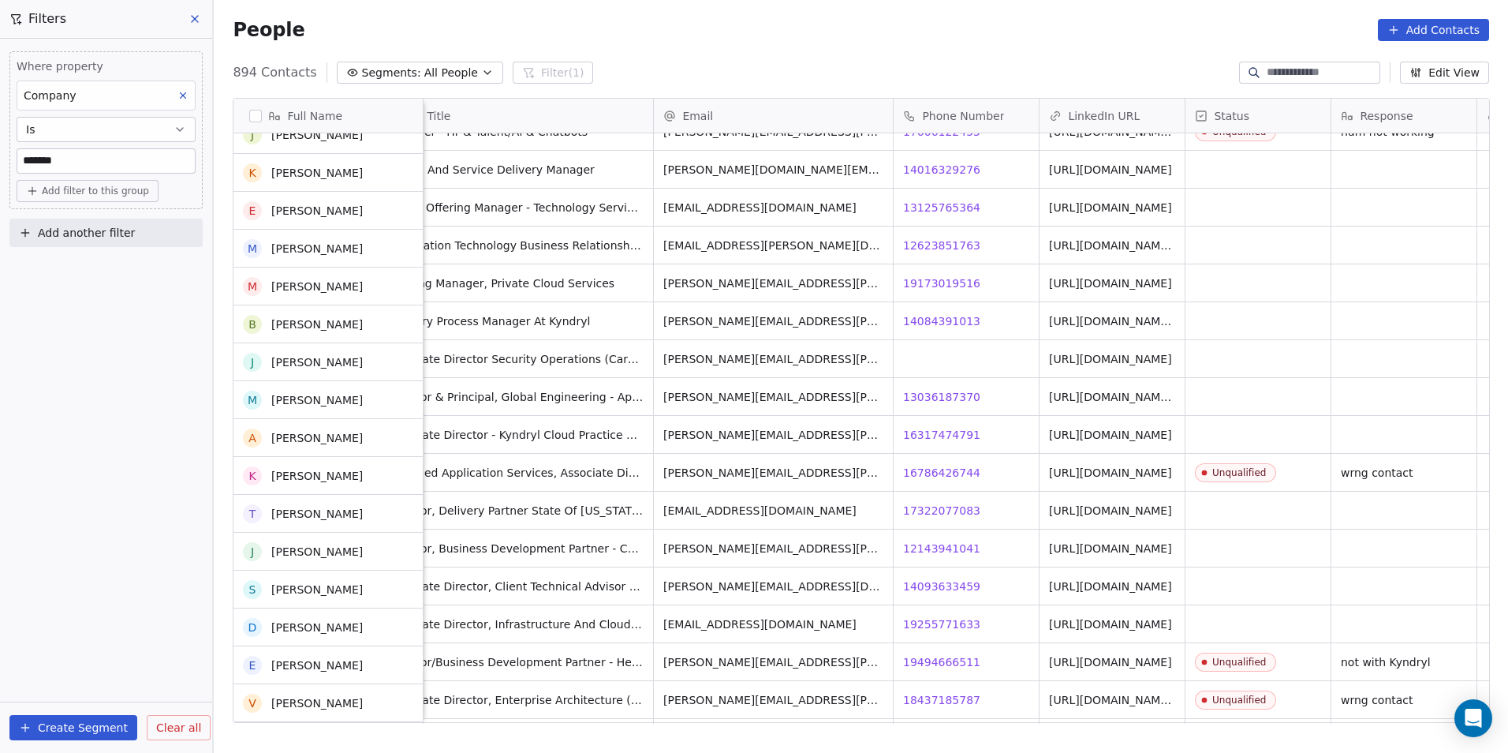
scroll to position [8996, 0]
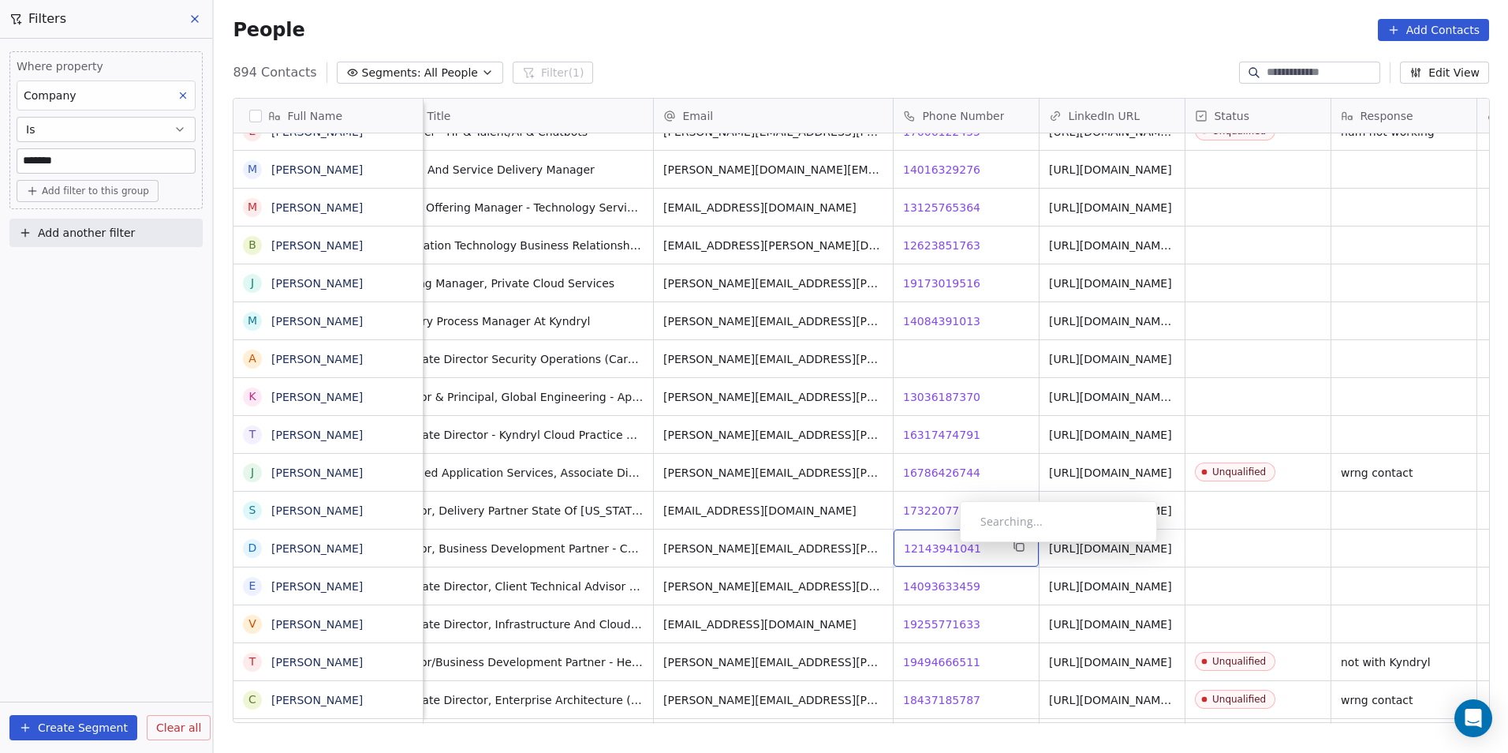
click at [948, 546] on span "12143941041" at bounding box center [942, 548] width 77 height 16
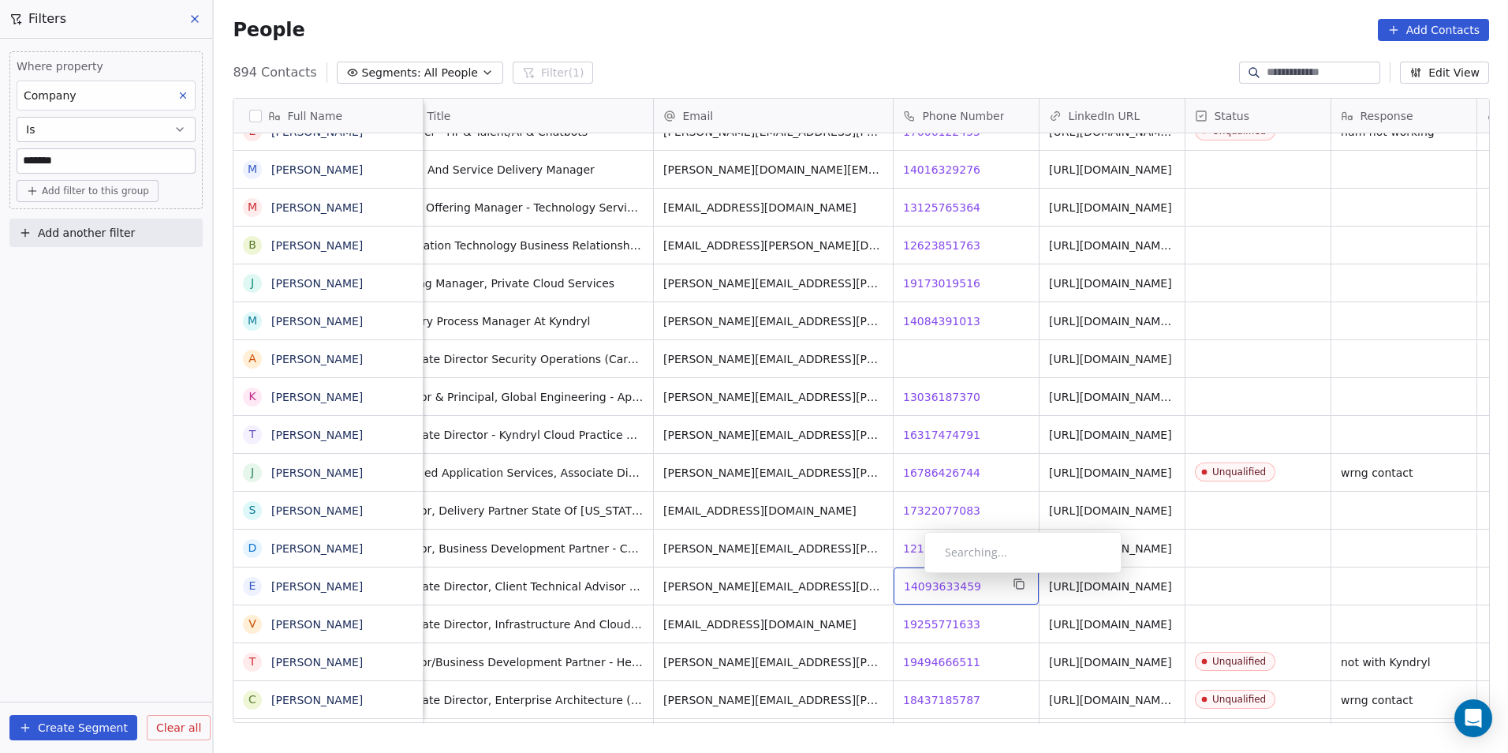
click at [913, 577] on div "14093633459 14093633459" at bounding box center [966, 585] width 145 height 37
click at [936, 582] on span "14093633459" at bounding box center [942, 586] width 77 height 16
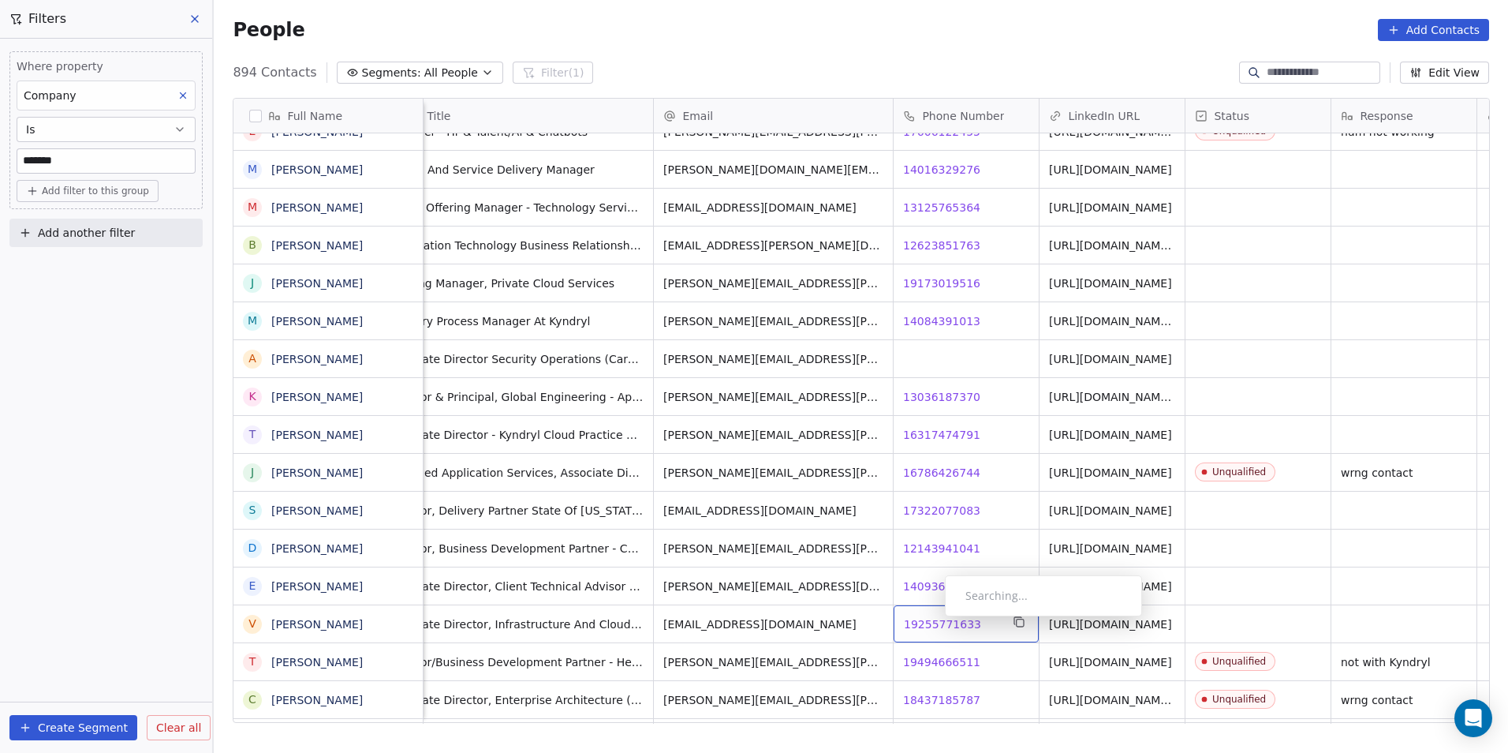
click at [932, 620] on span "19255771633" at bounding box center [942, 624] width 77 height 16
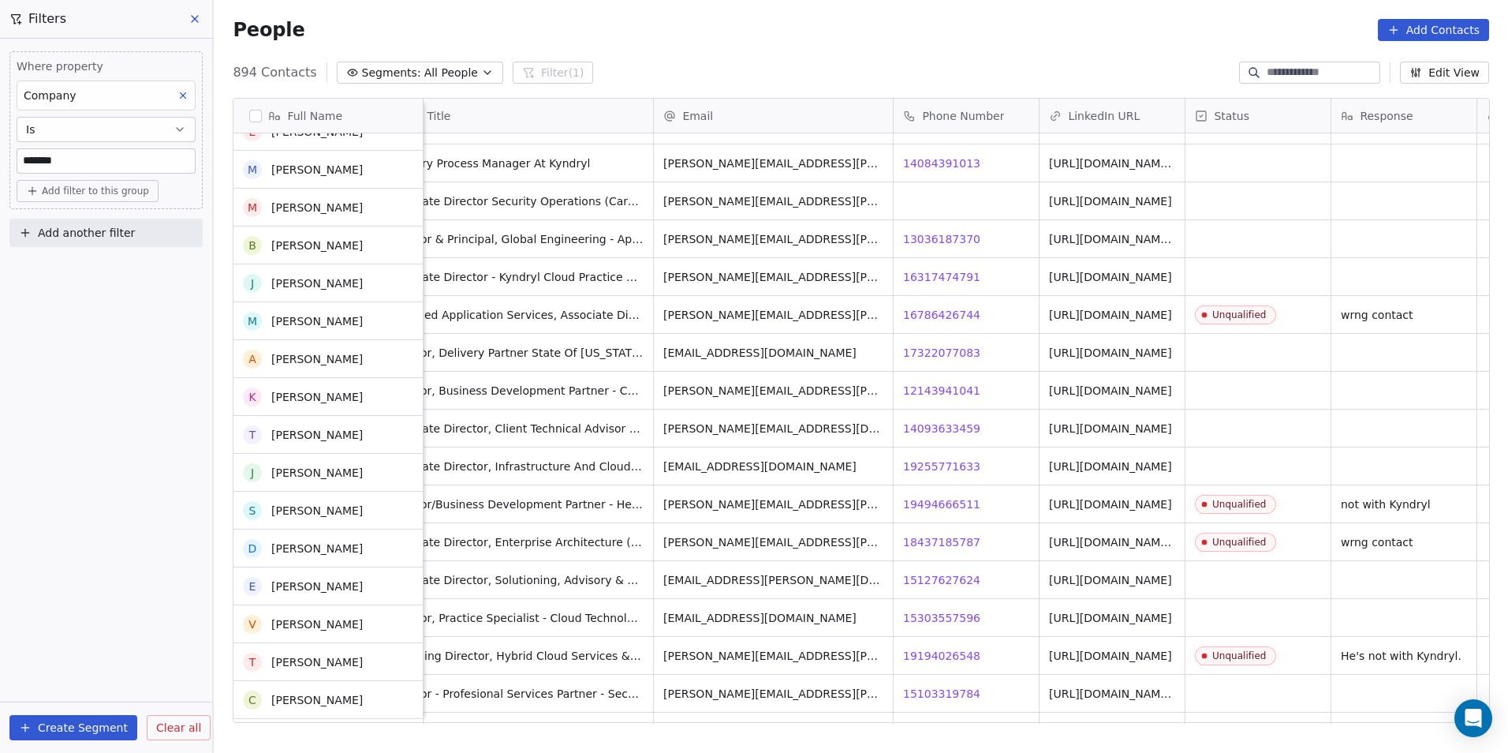
scroll to position [9154, 0]
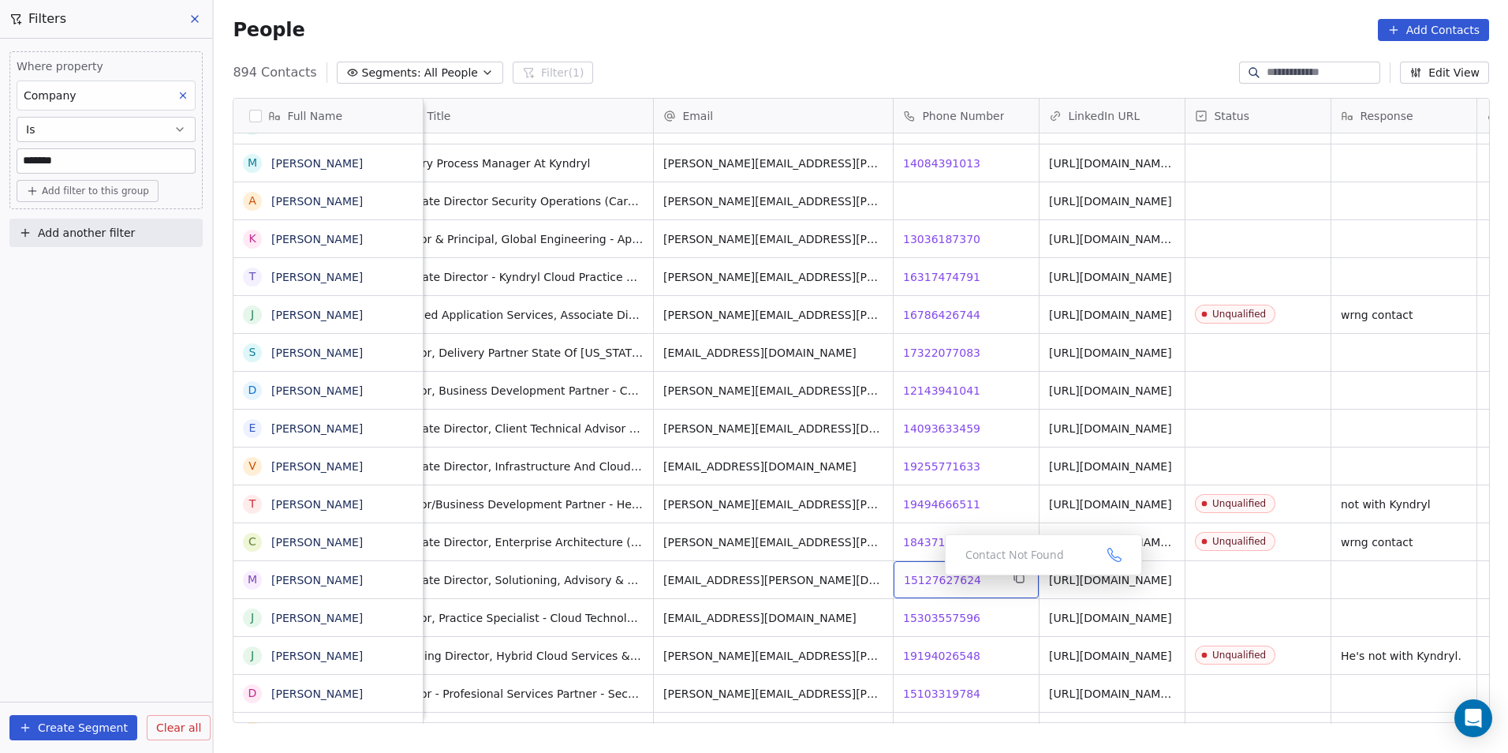
click at [933, 579] on span "15127627624" at bounding box center [942, 580] width 77 height 16
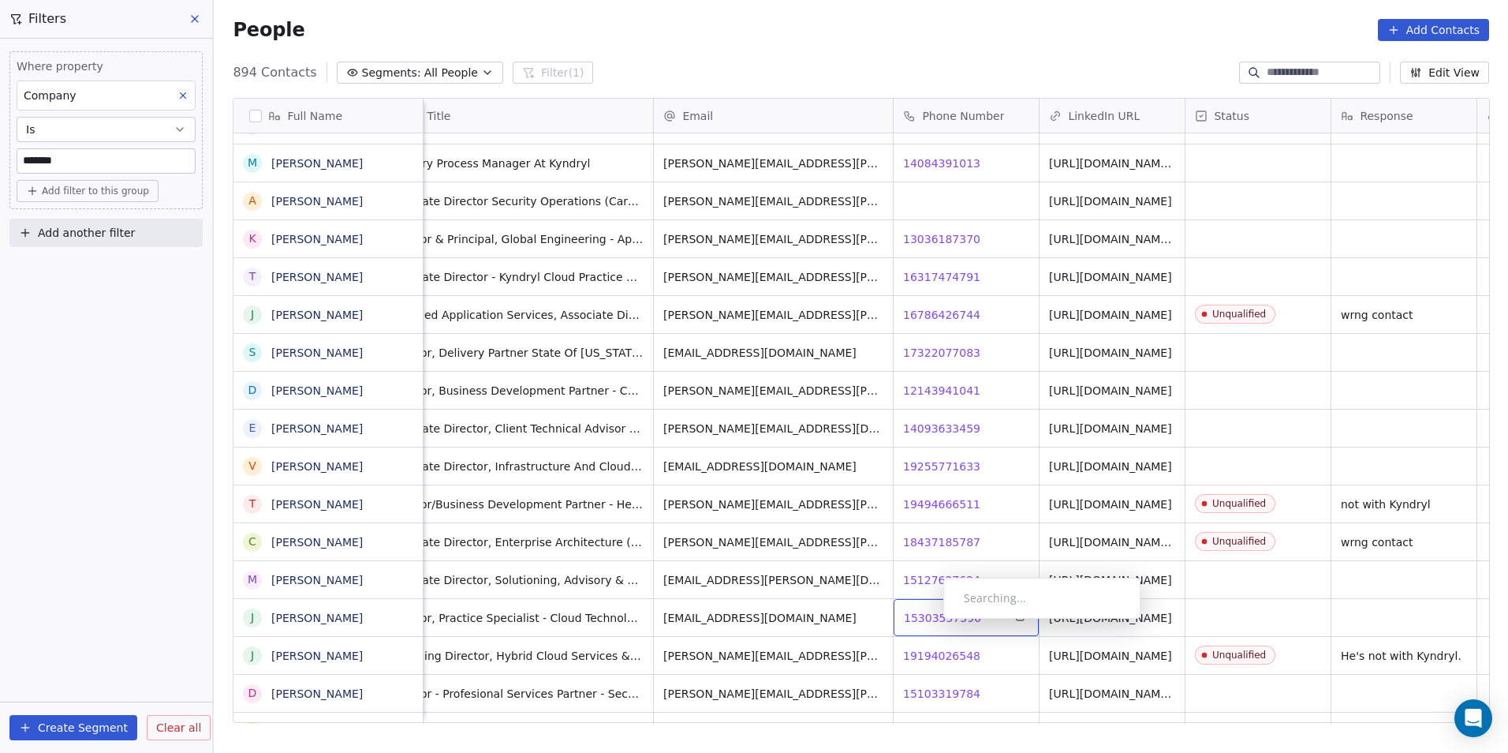
click at [930, 622] on span "15303557596" at bounding box center [942, 618] width 77 height 16
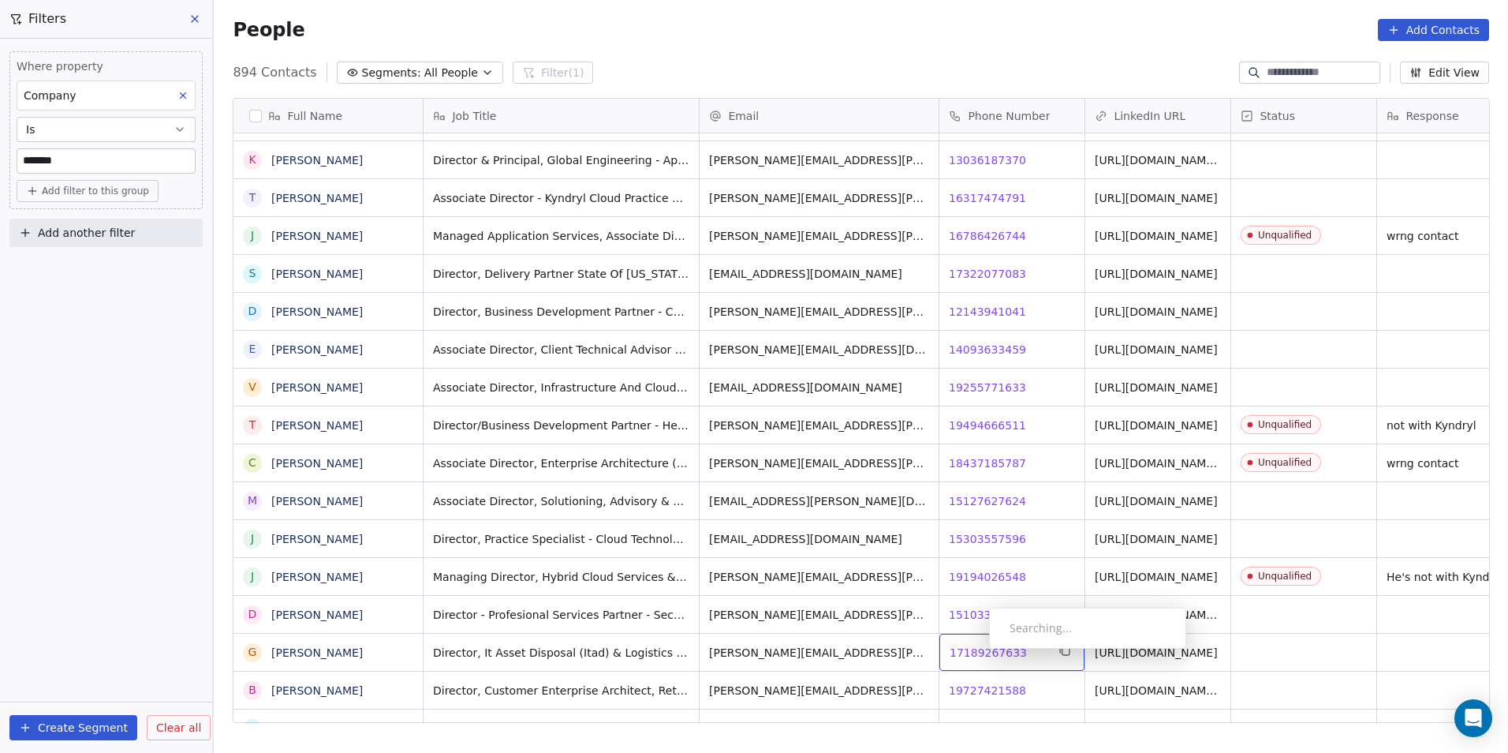
click at [977, 652] on span "17189267633" at bounding box center [988, 653] width 77 height 16
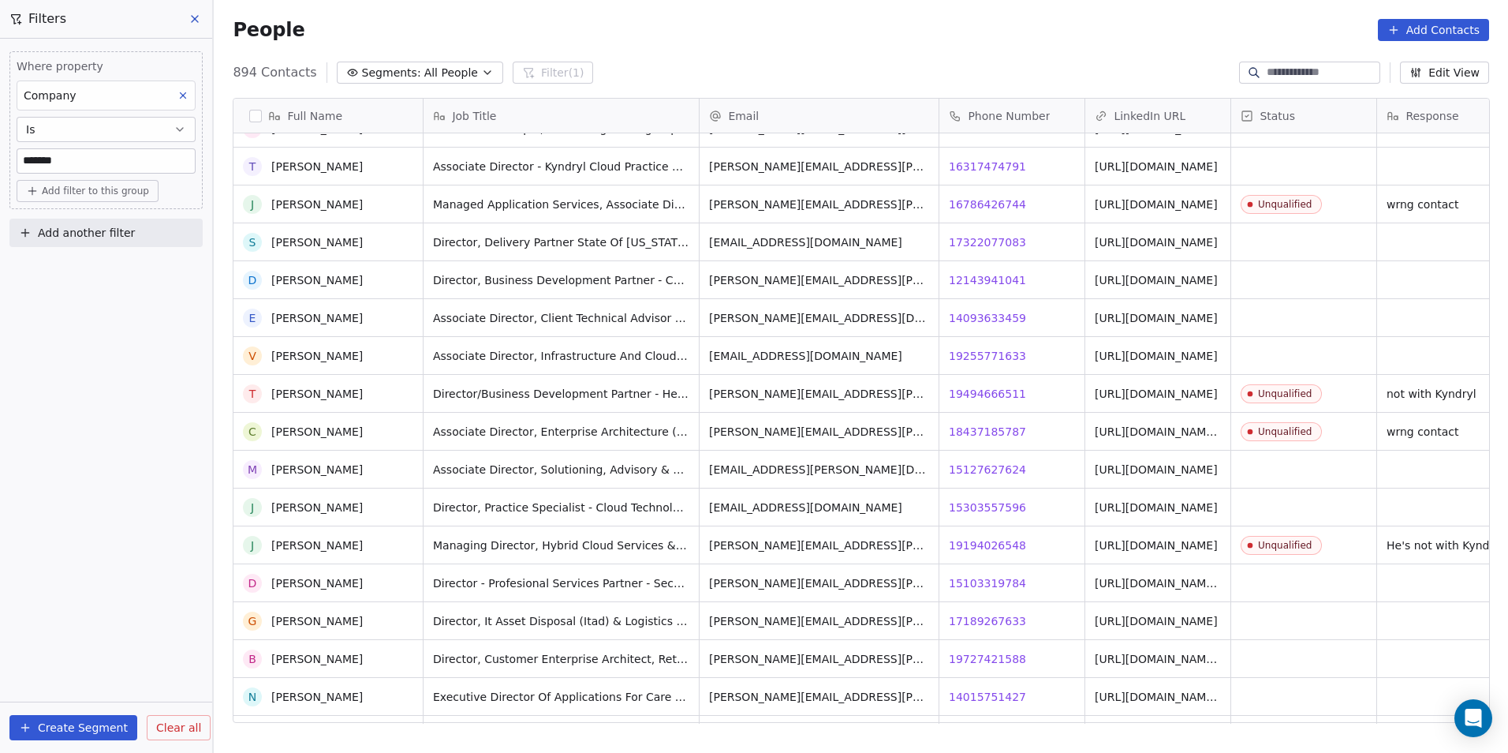
scroll to position [9422, 0]
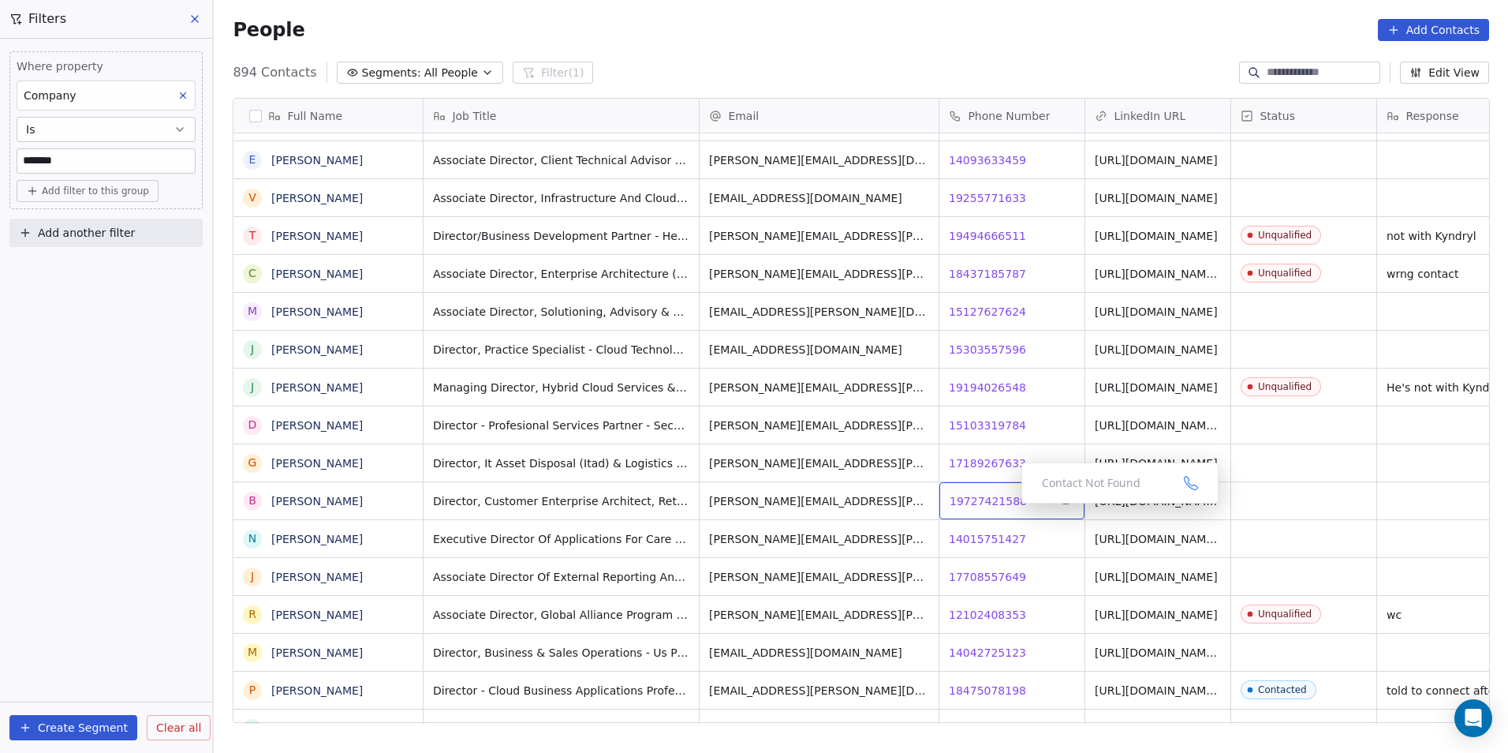
click at [978, 504] on span "19727421588" at bounding box center [988, 501] width 77 height 16
click at [991, 538] on span "14015751427" at bounding box center [988, 539] width 77 height 16
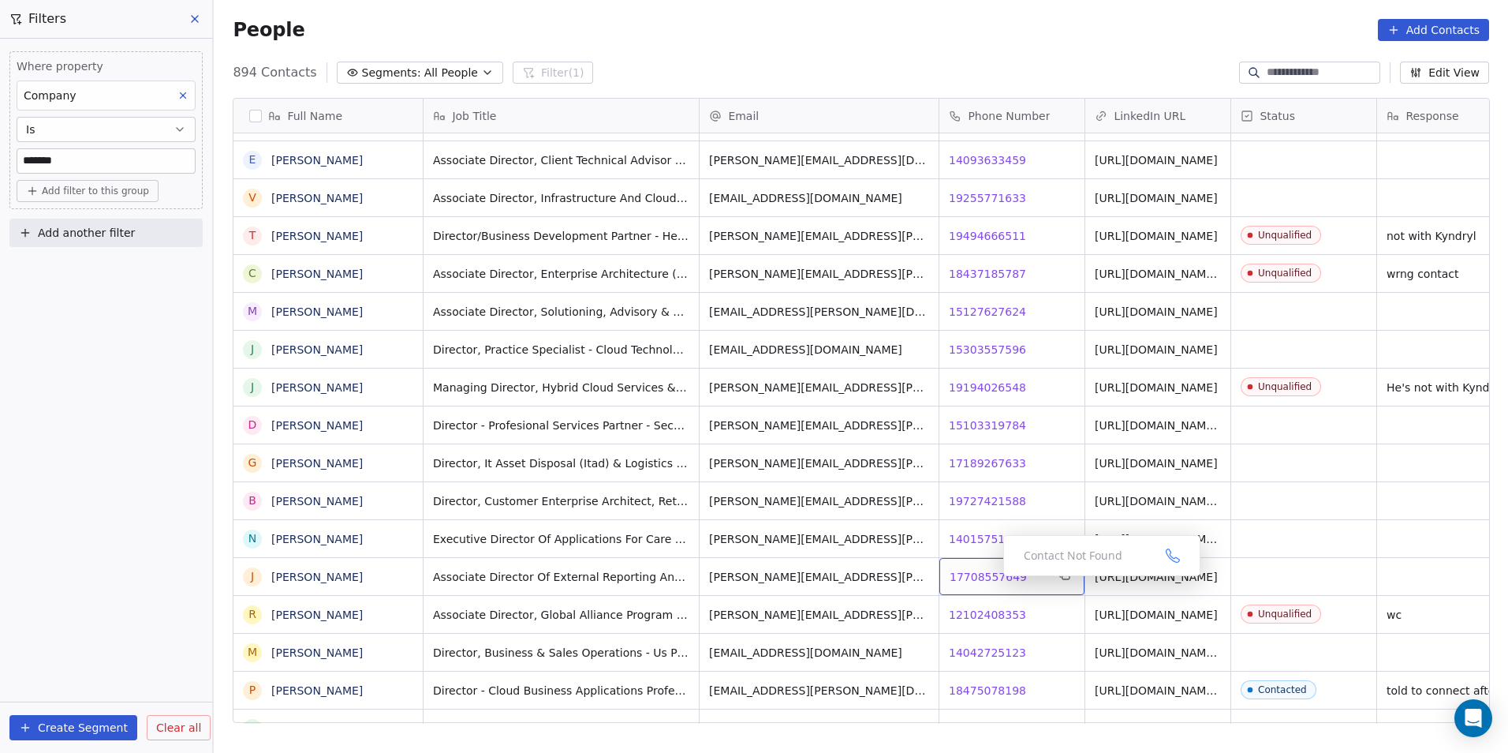
click at [991, 580] on span "17708557649" at bounding box center [988, 577] width 77 height 16
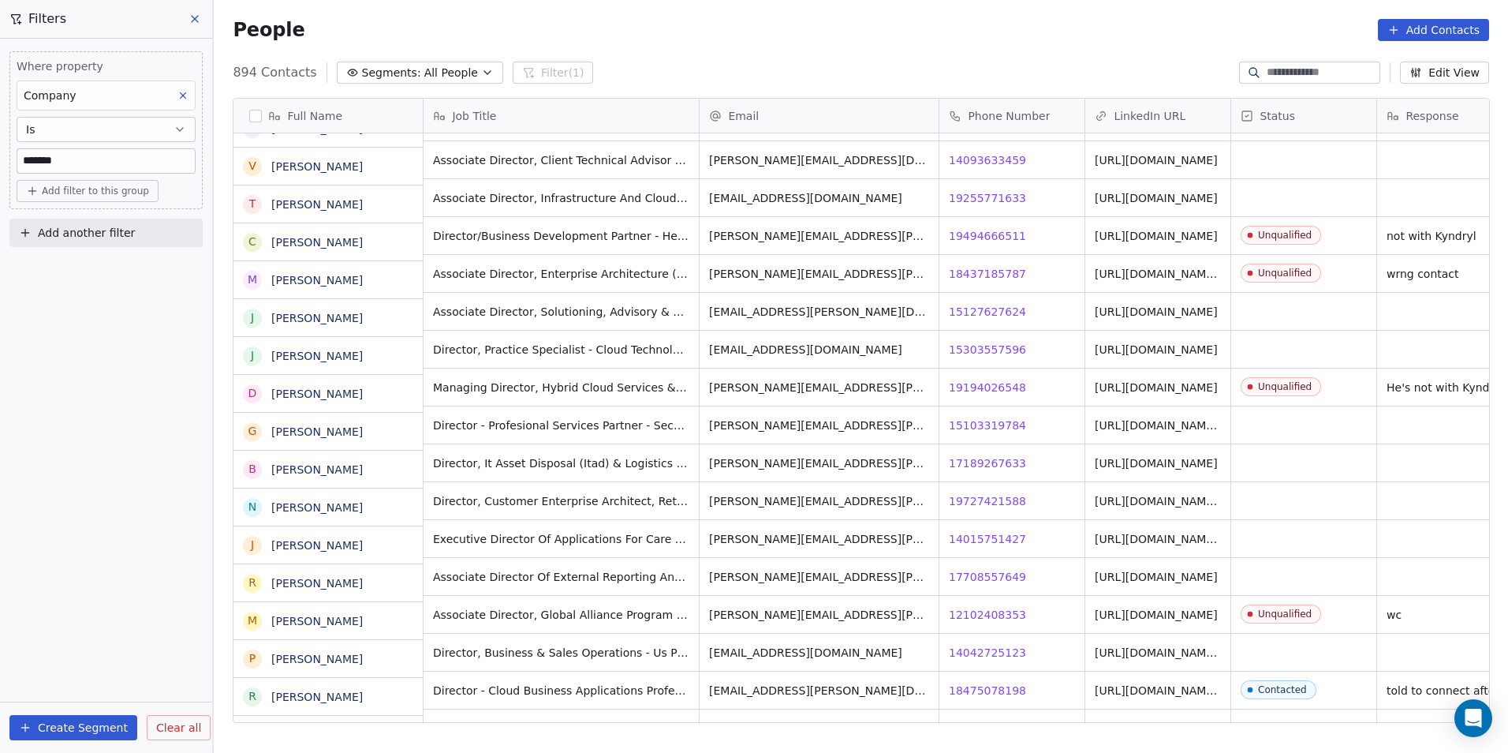
scroll to position [9454, 0]
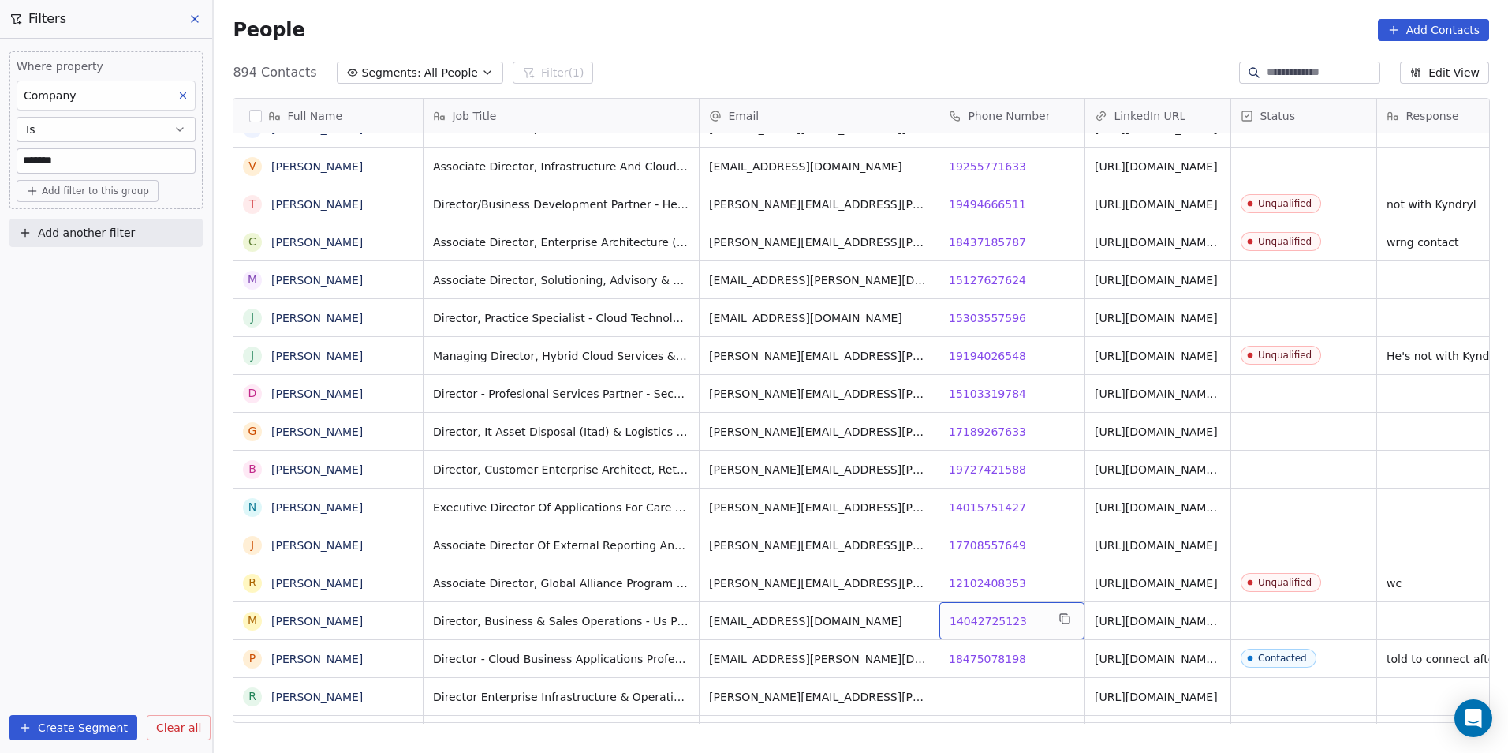
click at [982, 620] on span "14042725123" at bounding box center [988, 621] width 77 height 16
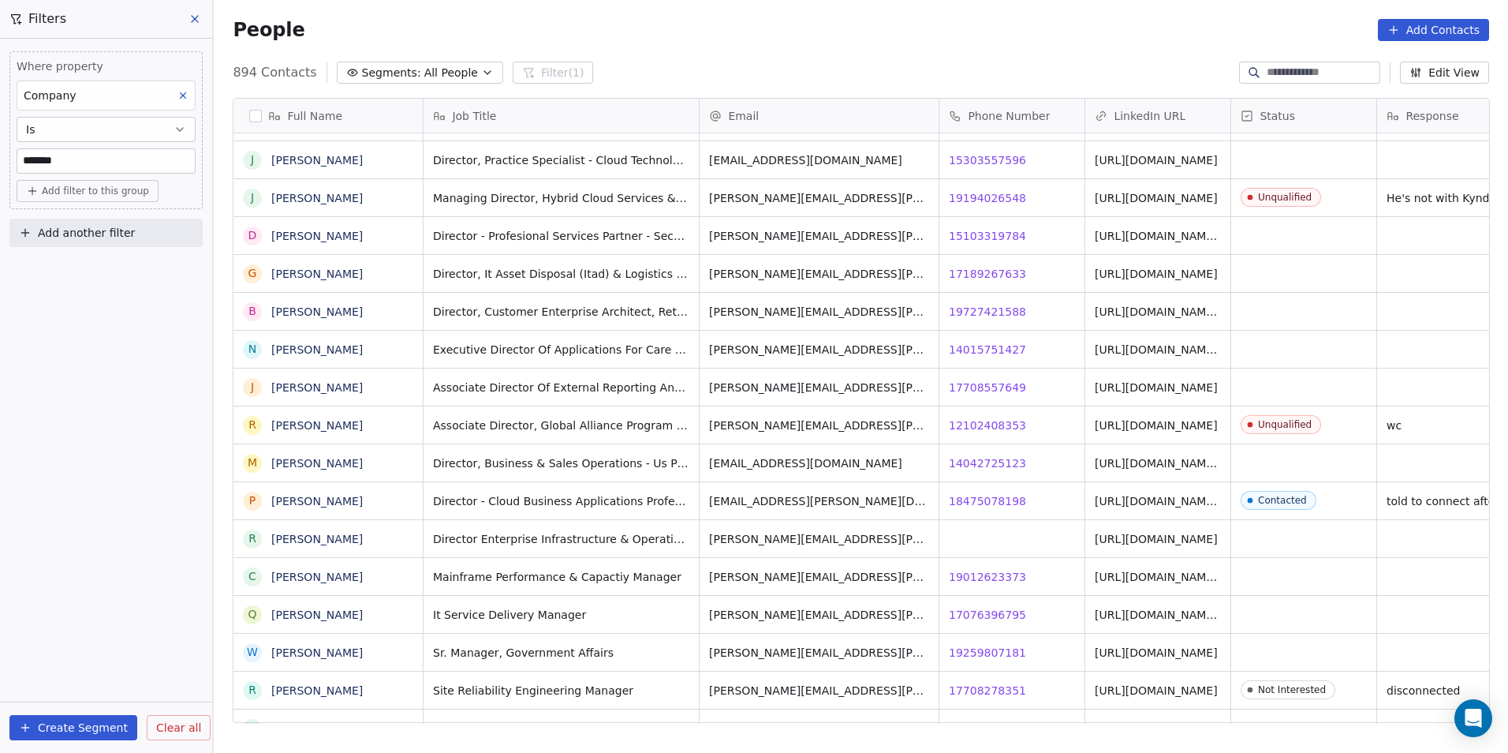
scroll to position [0, 46]
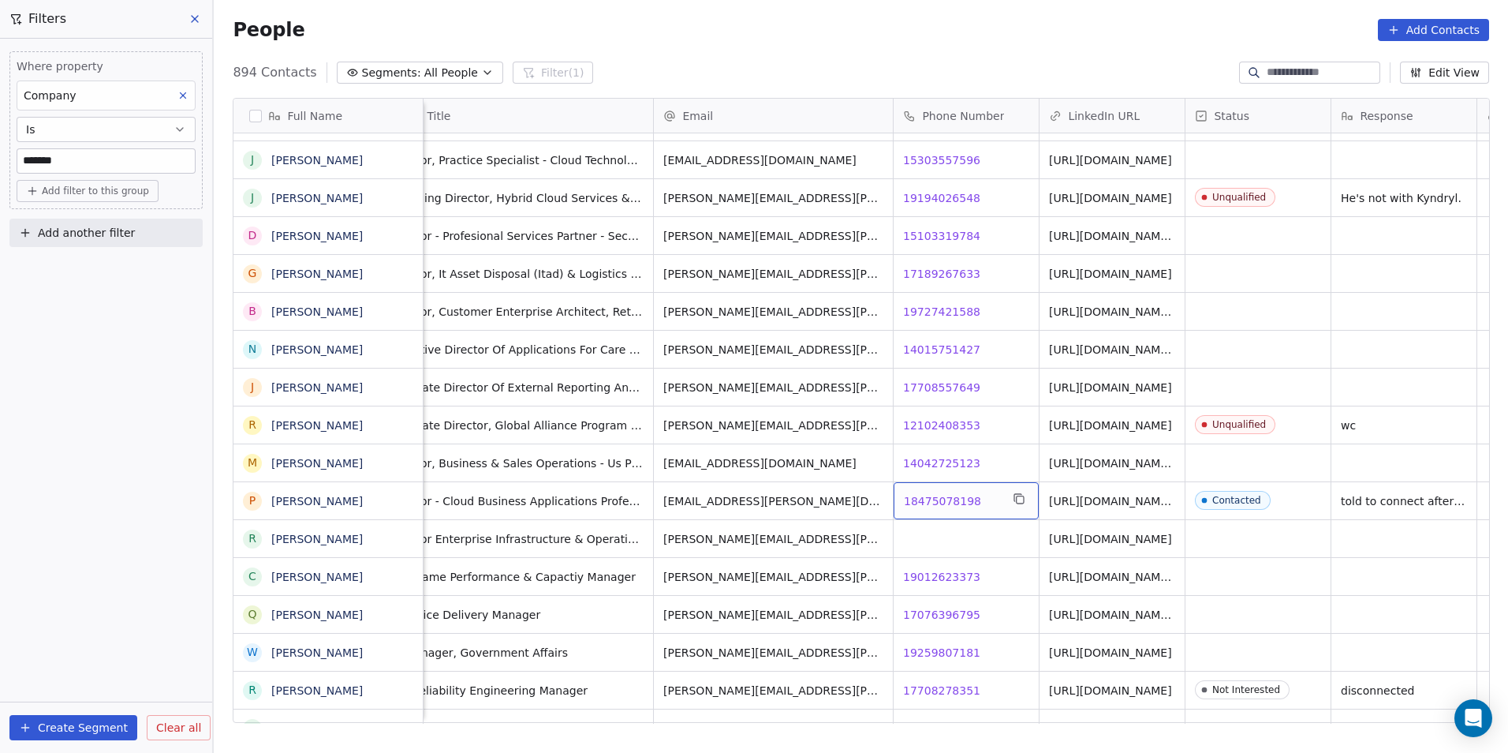
click at [1508, 490] on html "DS Technologies Inc Contacts People Marketing Workflows Campaigns Sales Pipelin…" at bounding box center [754, 376] width 1508 height 753
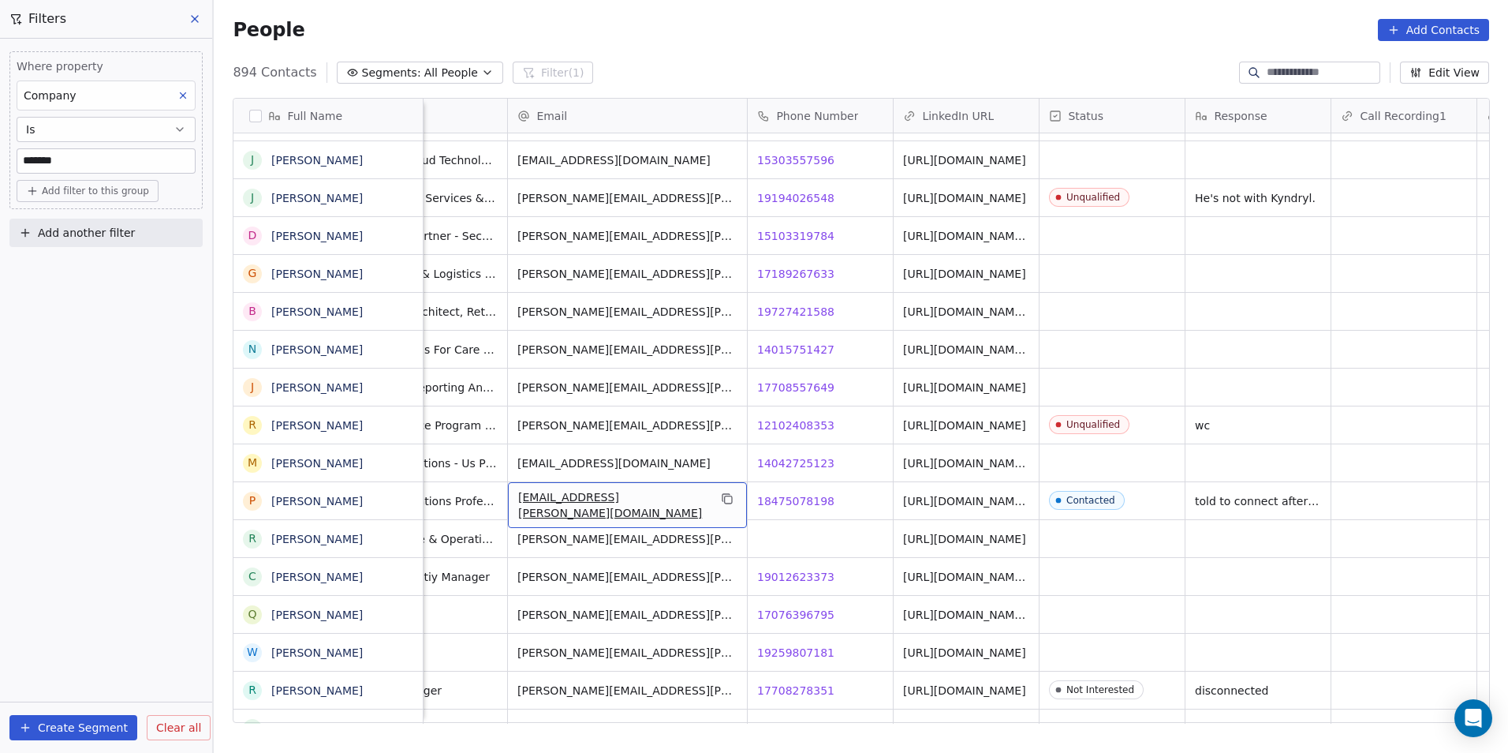
scroll to position [0, 0]
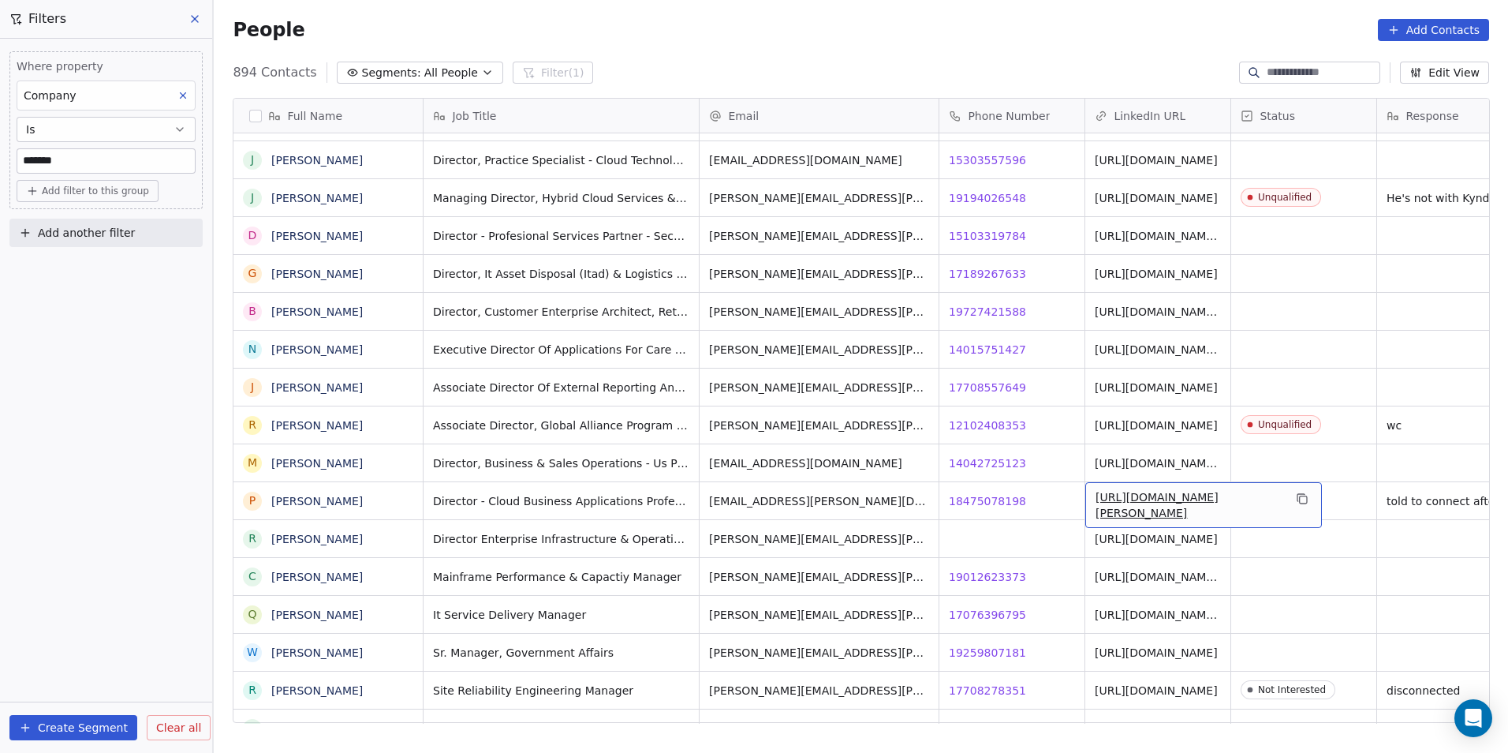
click at [1132, 498] on link "[URL][DOMAIN_NAME][PERSON_NAME]" at bounding box center [1157, 505] width 123 height 28
click at [1012, 494] on html "DS Technologies Inc Contacts People Marketing Workflows Campaigns Sales Pipelin…" at bounding box center [754, 376] width 1508 height 753
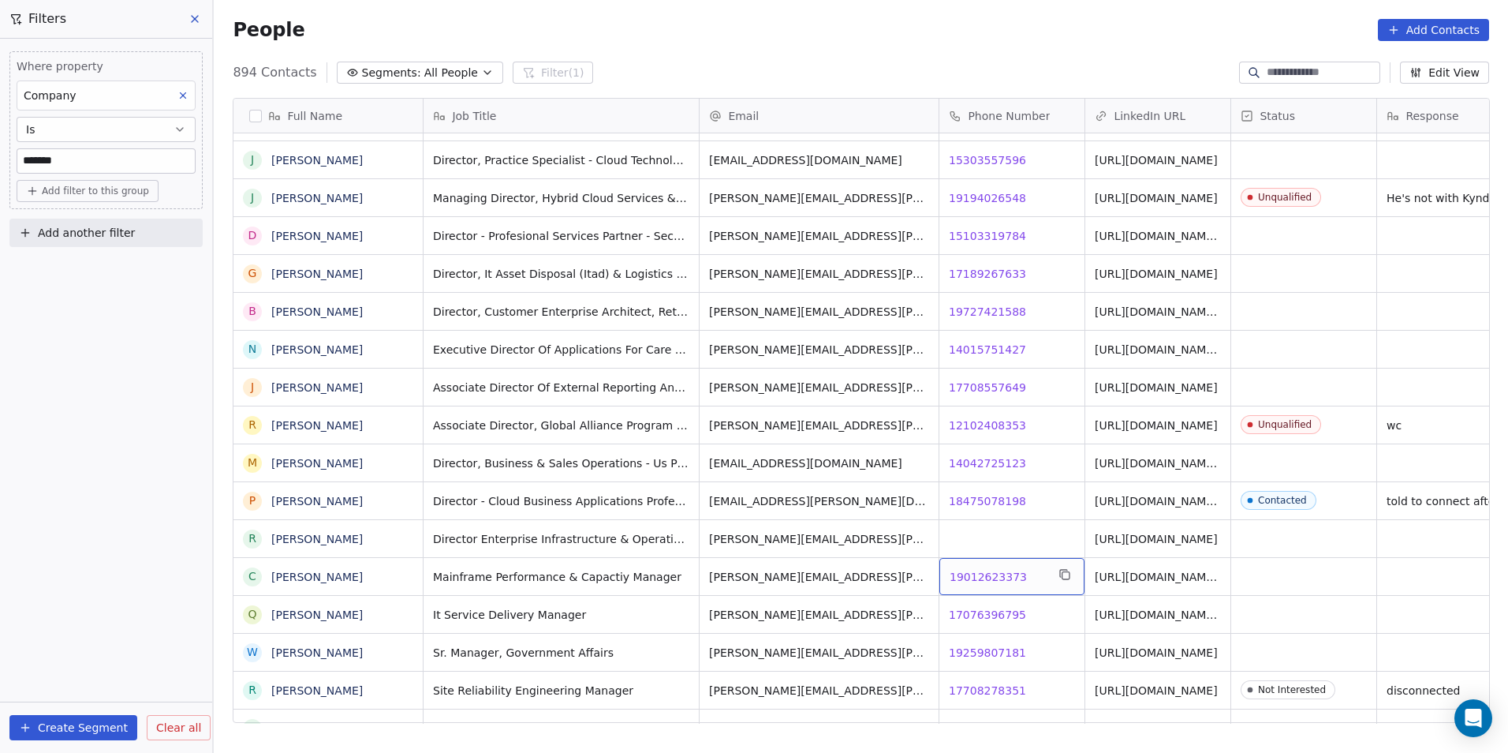
click at [959, 574] on span "19012623373" at bounding box center [988, 577] width 77 height 16
click at [989, 615] on html "DS Technologies Inc Contacts People Marketing Workflows Campaigns Sales Pipelin…" at bounding box center [754, 376] width 1508 height 753
click at [989, 615] on span "17076396795" at bounding box center [988, 615] width 77 height 16
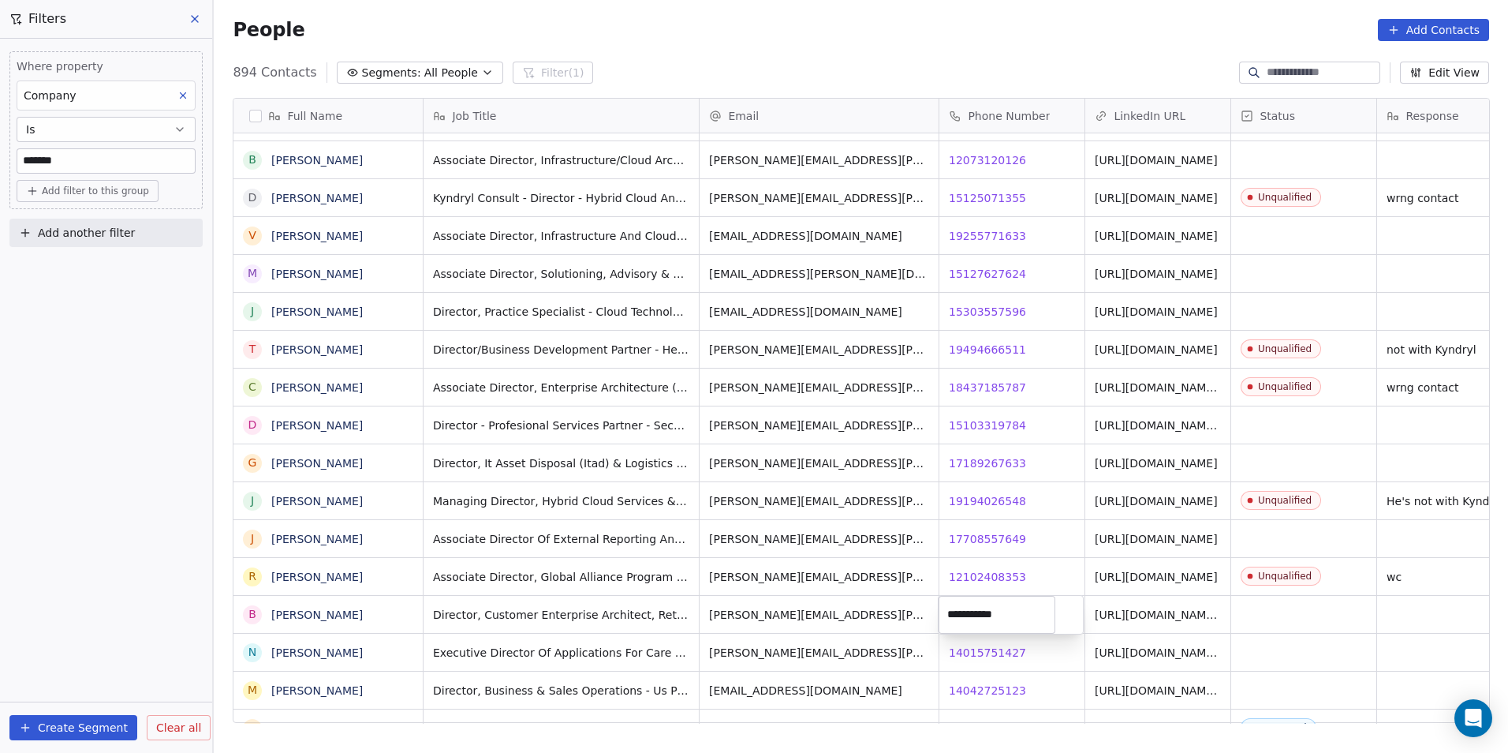
click at [1056, 549] on html "DS Technologies Inc Contacts People Marketing Workflows Campaigns Sales Pipelin…" at bounding box center [754, 376] width 1508 height 753
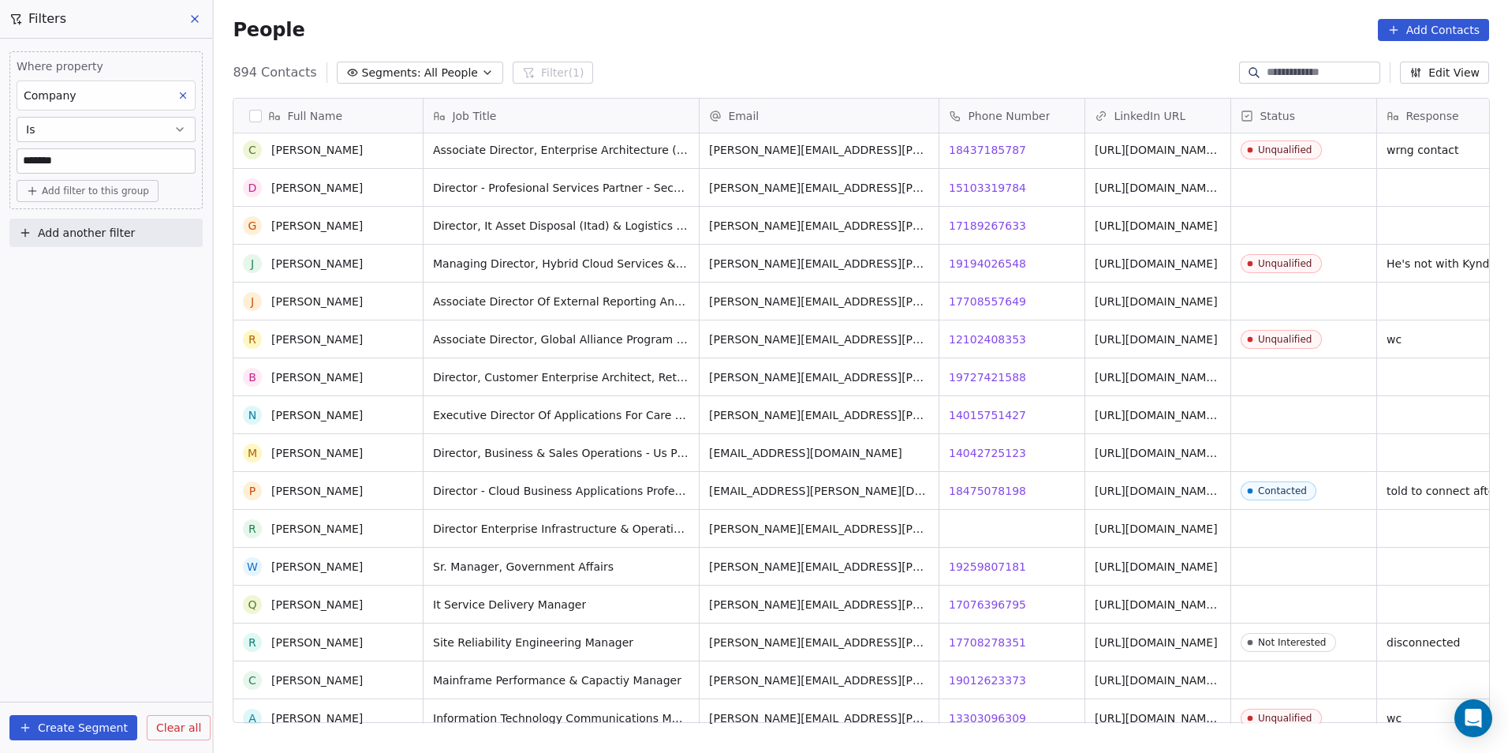
scroll to position [9927, 0]
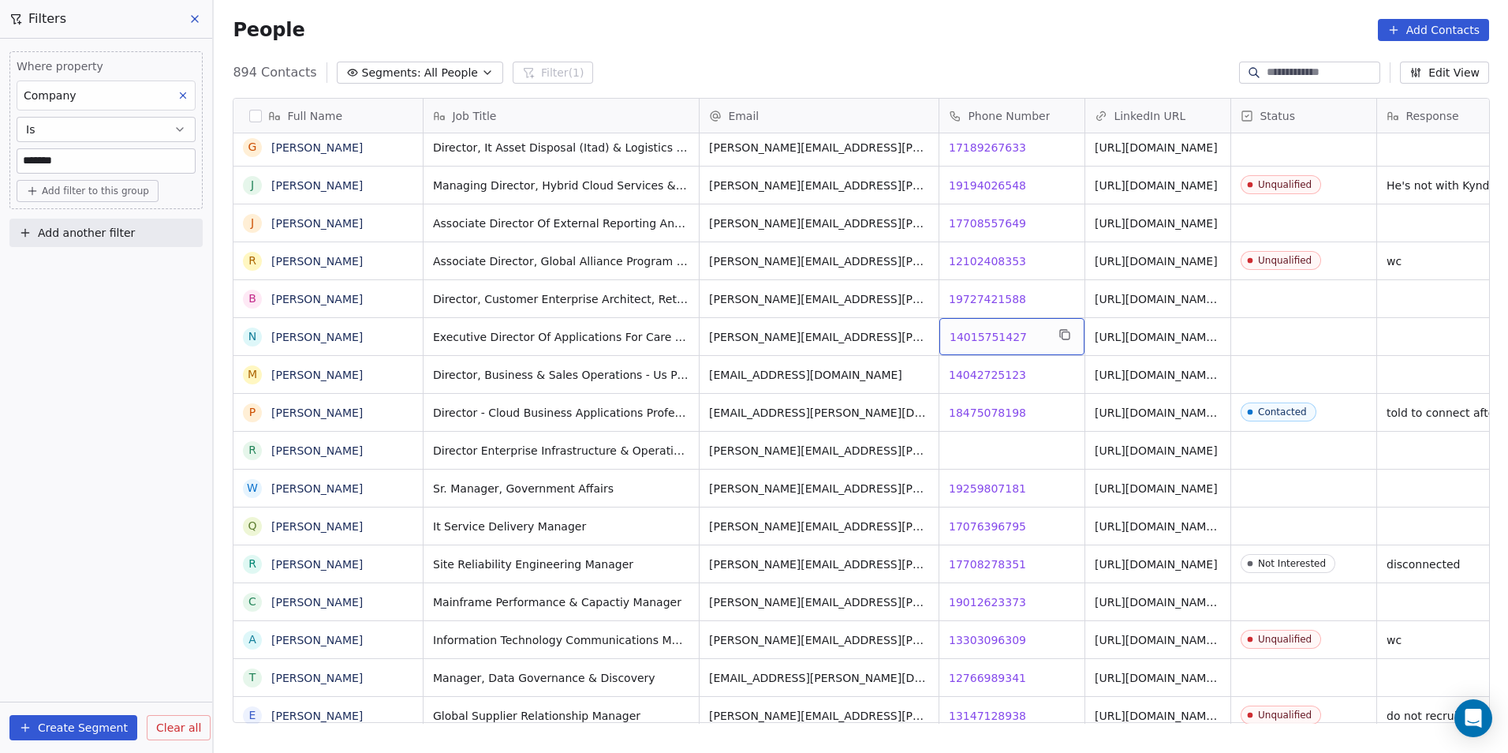
click at [966, 330] on span "14015751427" at bounding box center [988, 337] width 77 height 16
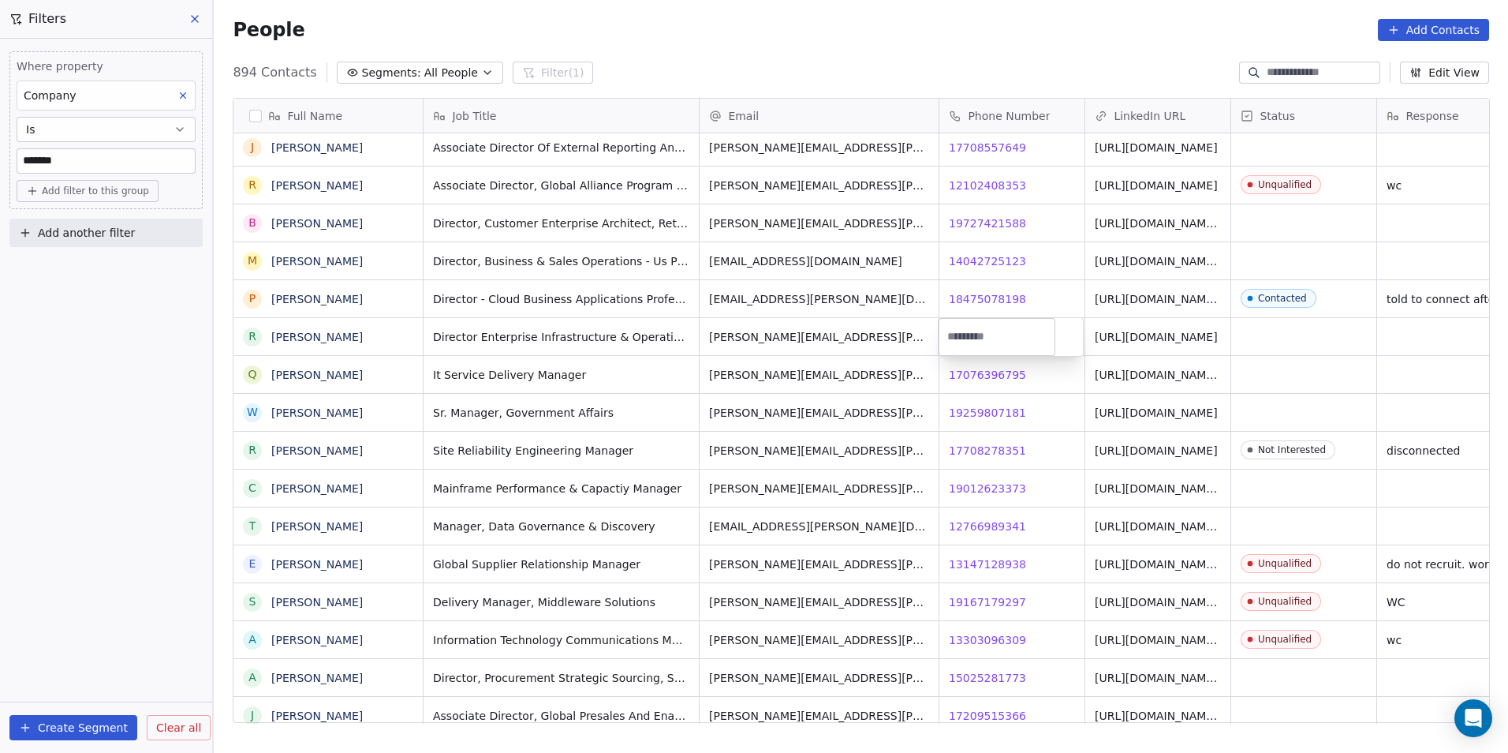
click at [1253, 363] on html "DS Technologies Inc Contacts People Marketing Workflows Campaigns Sales Pipelin…" at bounding box center [754, 376] width 1508 height 753
click at [978, 329] on div "grid" at bounding box center [1012, 336] width 145 height 37
type input "**********"
click at [1224, 337] on html "DS Technologies Inc Contacts People Marketing Workflows Campaigns Sales Pipelin…" at bounding box center [754, 376] width 1508 height 753
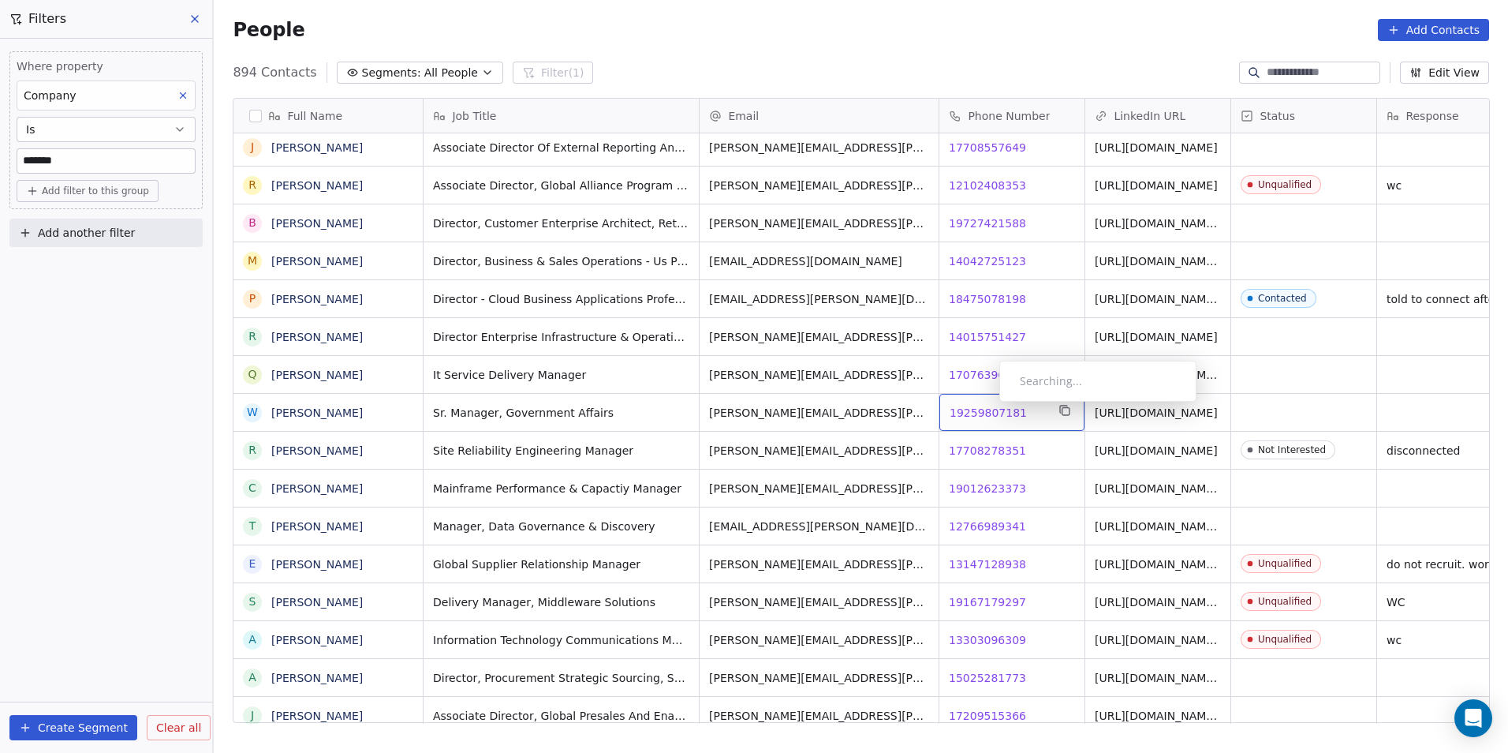
click at [987, 406] on span "19259807181" at bounding box center [988, 413] width 77 height 16
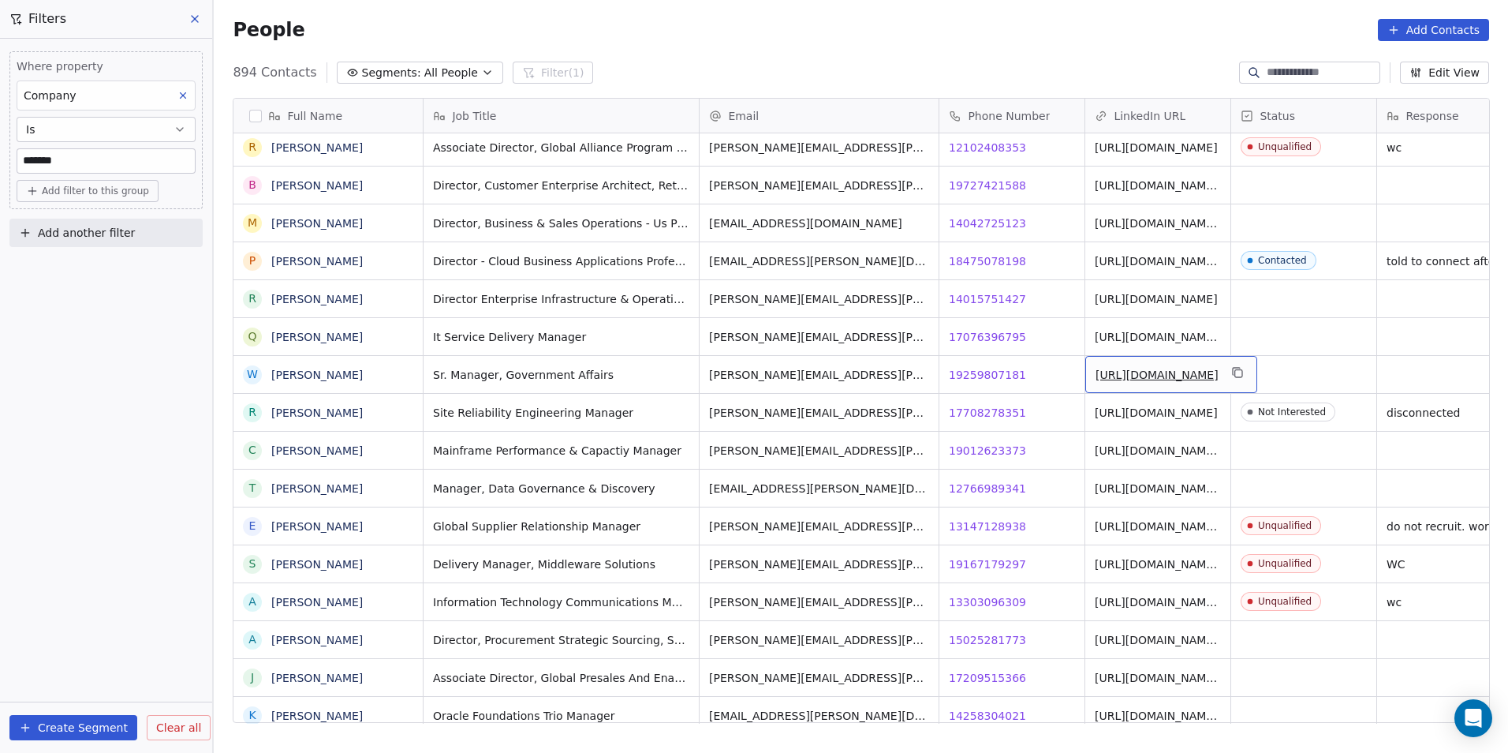
click at [1123, 368] on link "[URL][DOMAIN_NAME]" at bounding box center [1157, 374] width 123 height 13
click at [1047, 403] on html "DS Technologies Inc Contacts People Marketing Workflows Campaigns Sales Pipelin…" at bounding box center [754, 376] width 1508 height 753
click at [982, 452] on span "19012623373" at bounding box center [988, 451] width 77 height 16
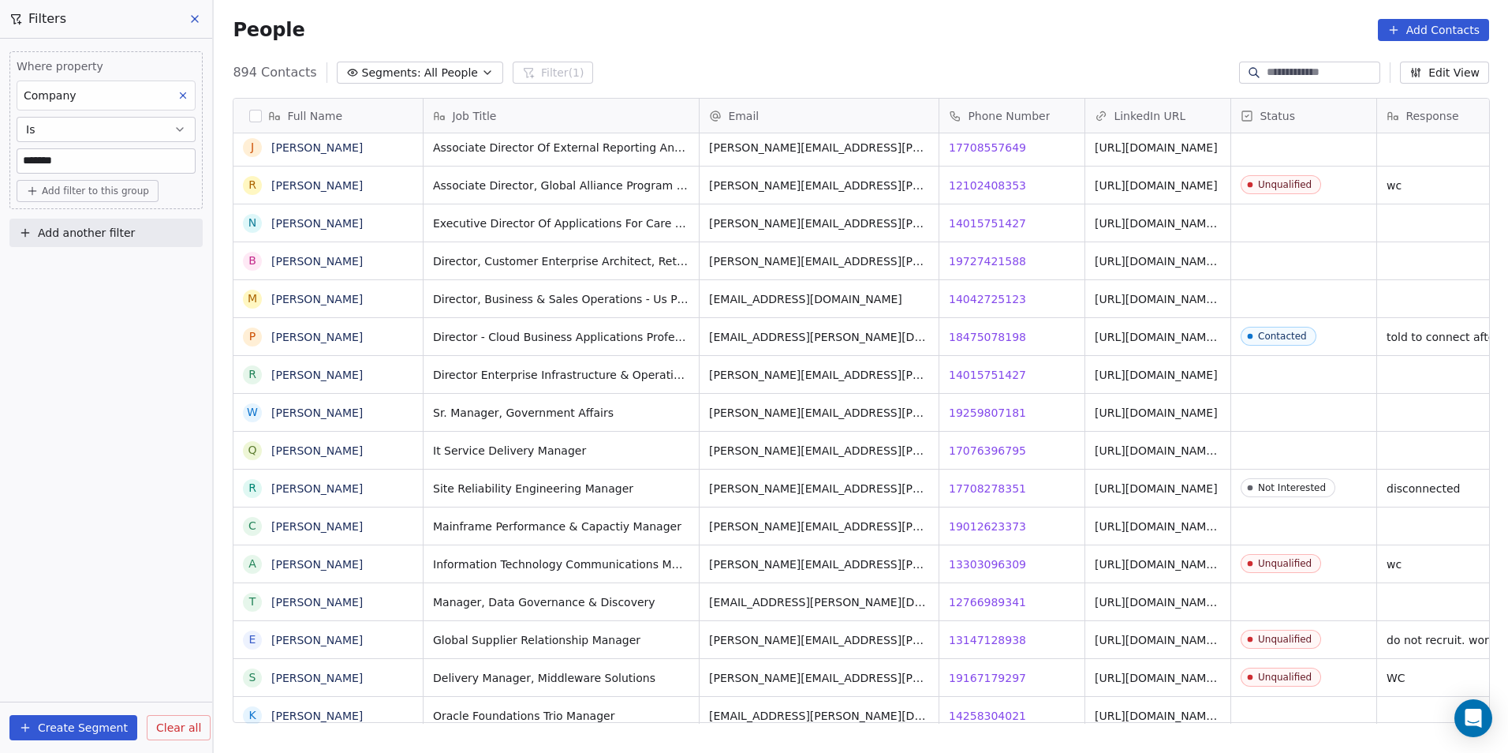
click at [1288, 67] on input at bounding box center [1322, 73] width 110 height 16
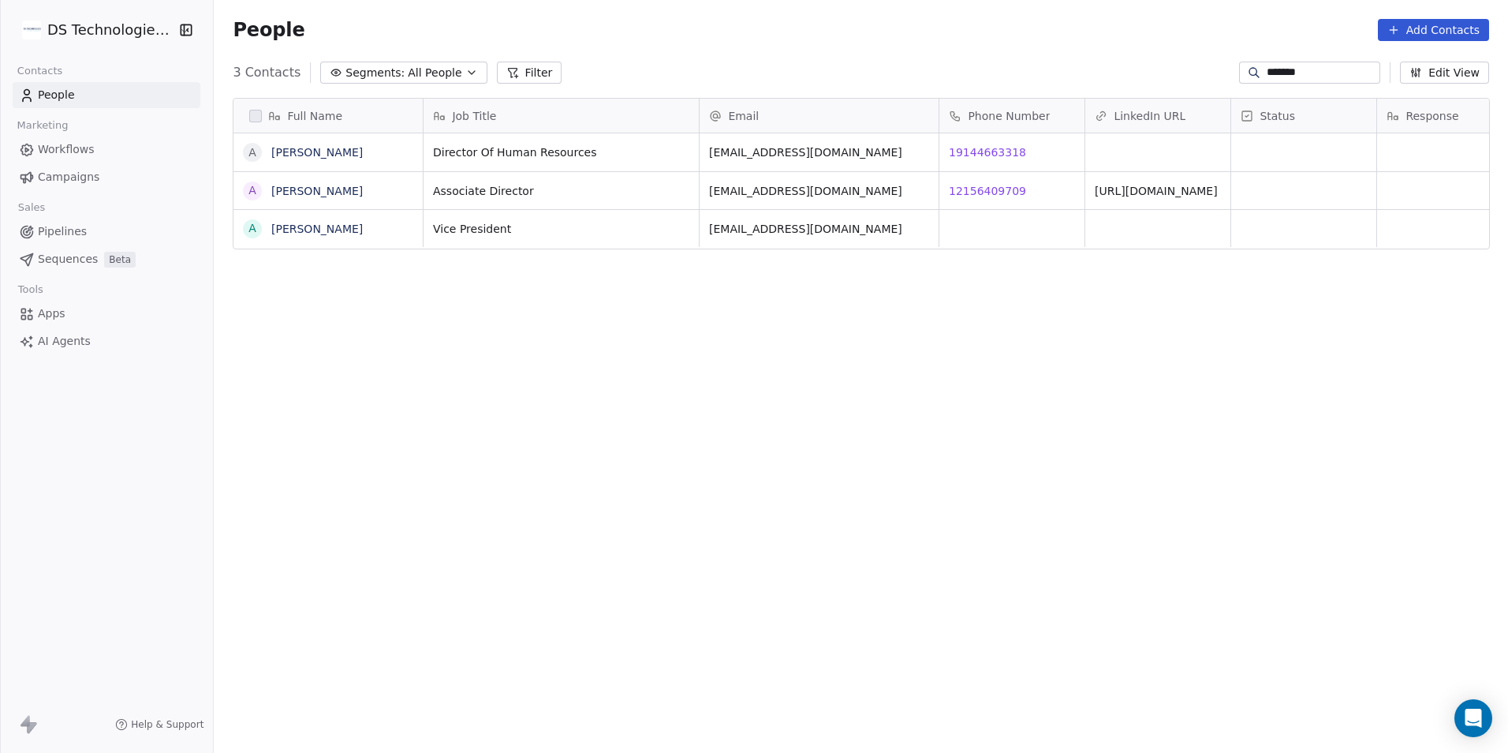
scroll to position [650, 1284]
type input "****"
